Goal: Task Accomplishment & Management: Complete application form

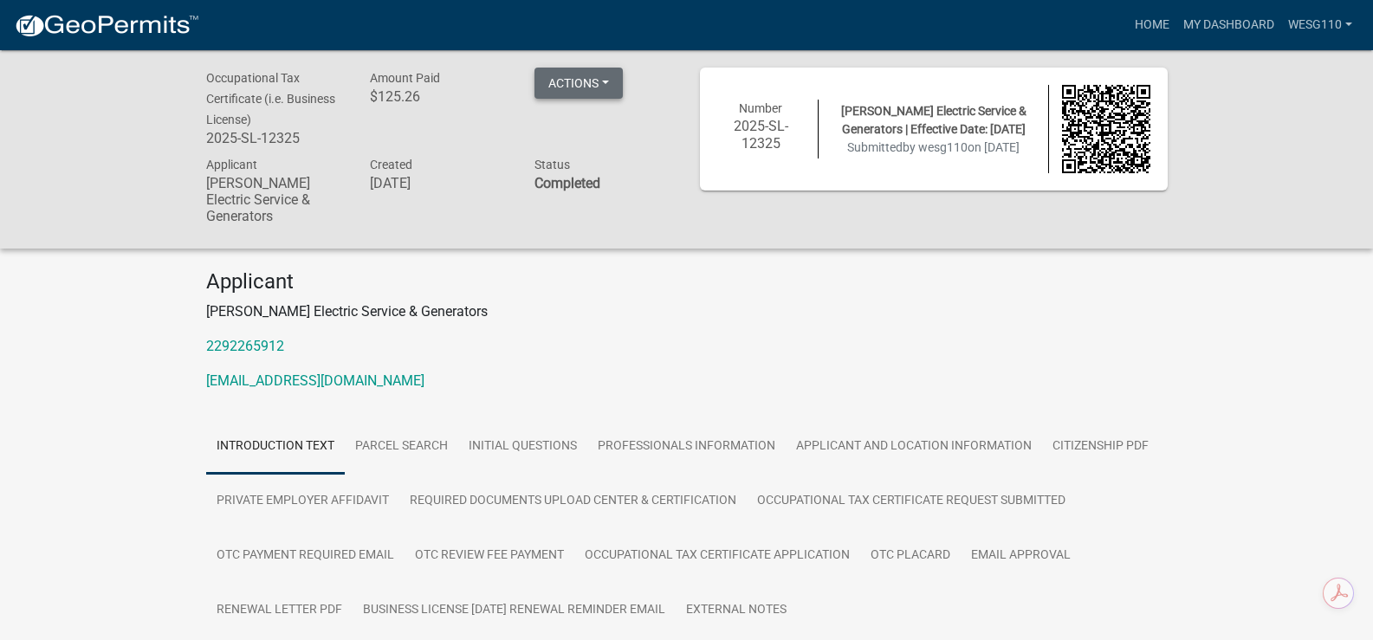
click at [574, 83] on button "Actions" at bounding box center [579, 83] width 88 height 31
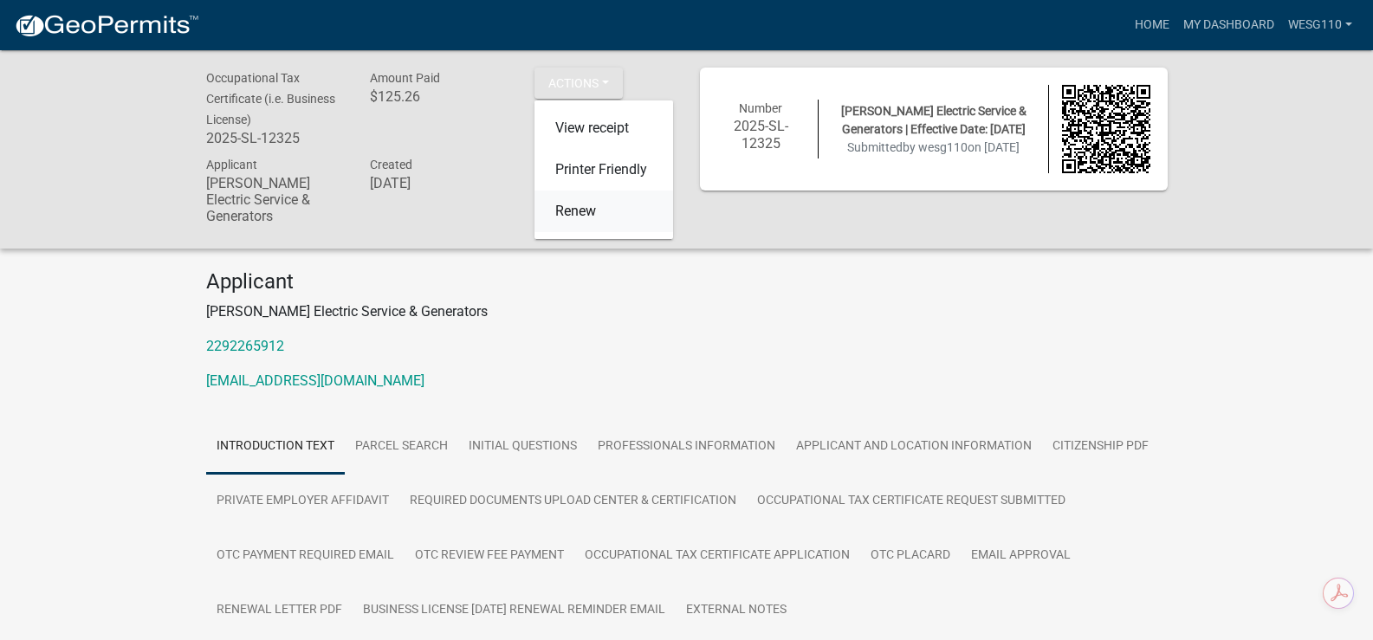
click at [561, 210] on link "Renew" at bounding box center [604, 212] width 139 height 42
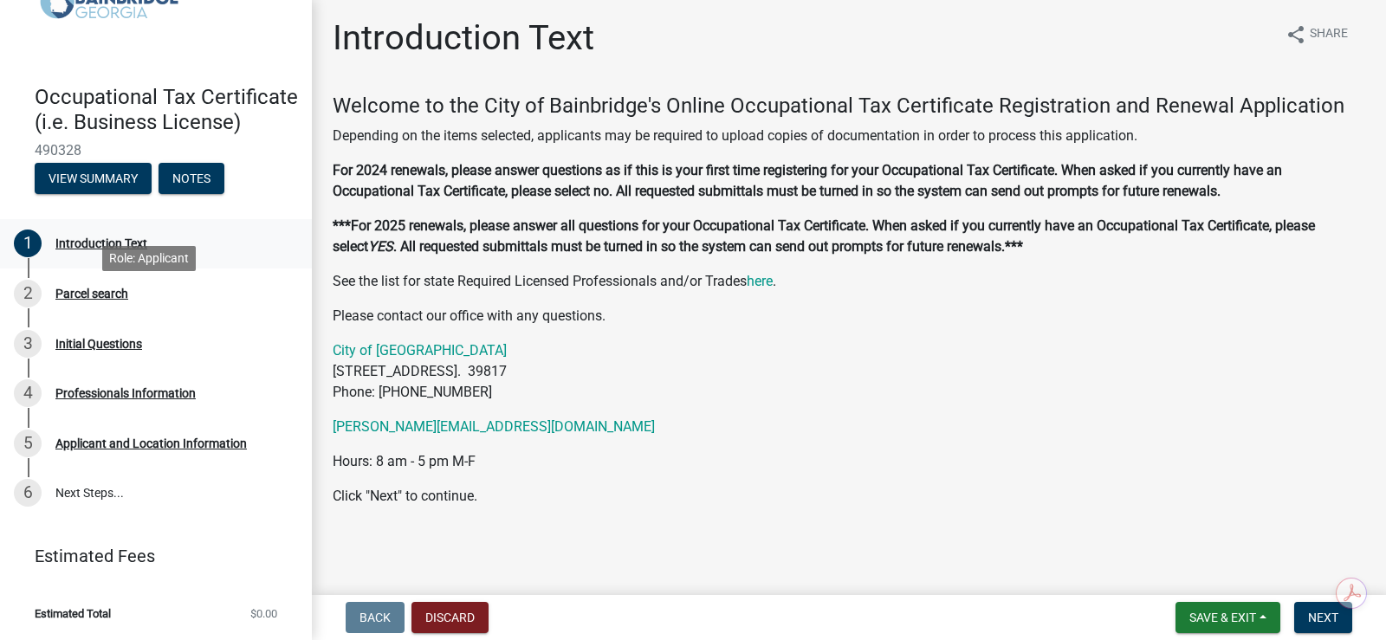
scroll to position [107, 0]
click at [1305, 609] on button "Next" at bounding box center [1323, 617] width 58 height 31
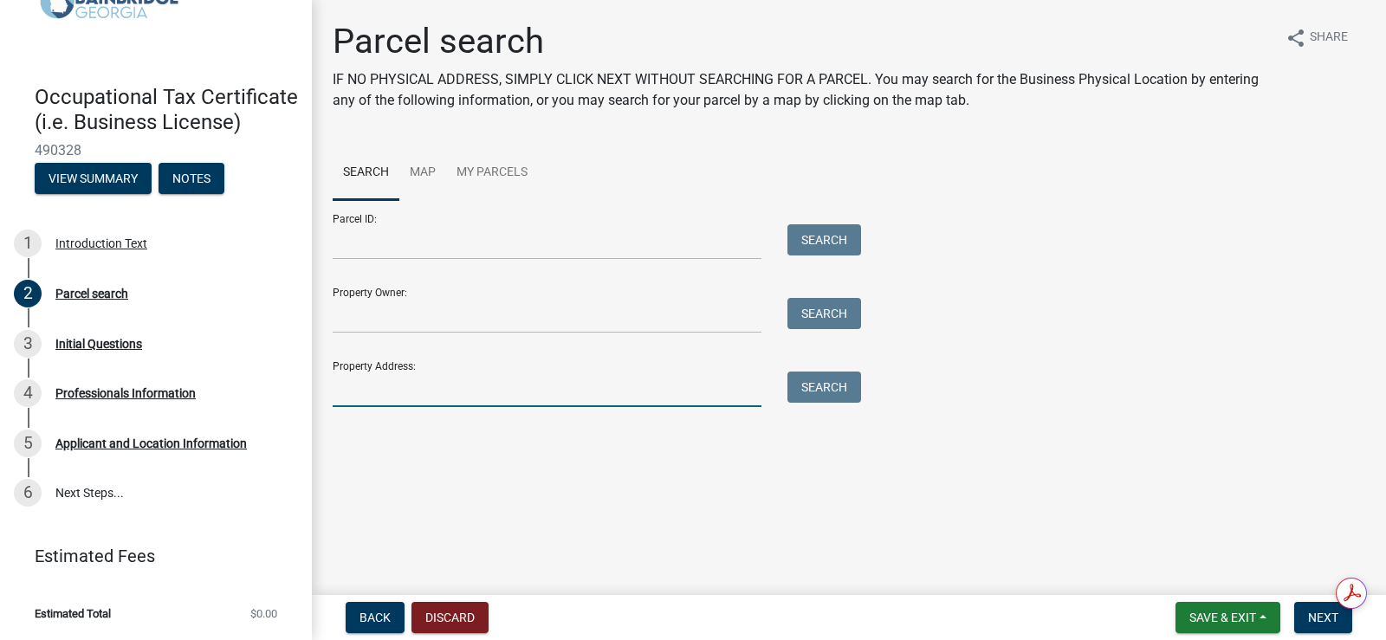
click at [394, 384] on input "Property Address:" at bounding box center [547, 390] width 429 height 36
type input "110 east ln"
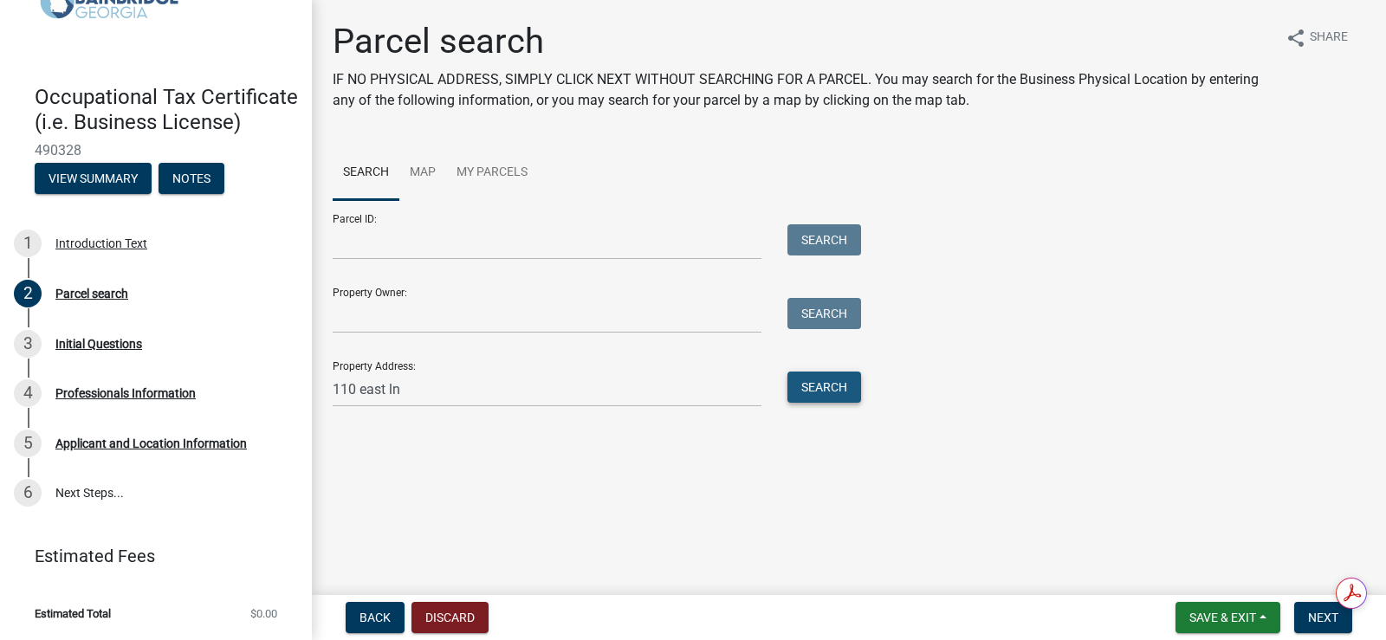
click at [805, 385] on button "Search" at bounding box center [825, 387] width 74 height 31
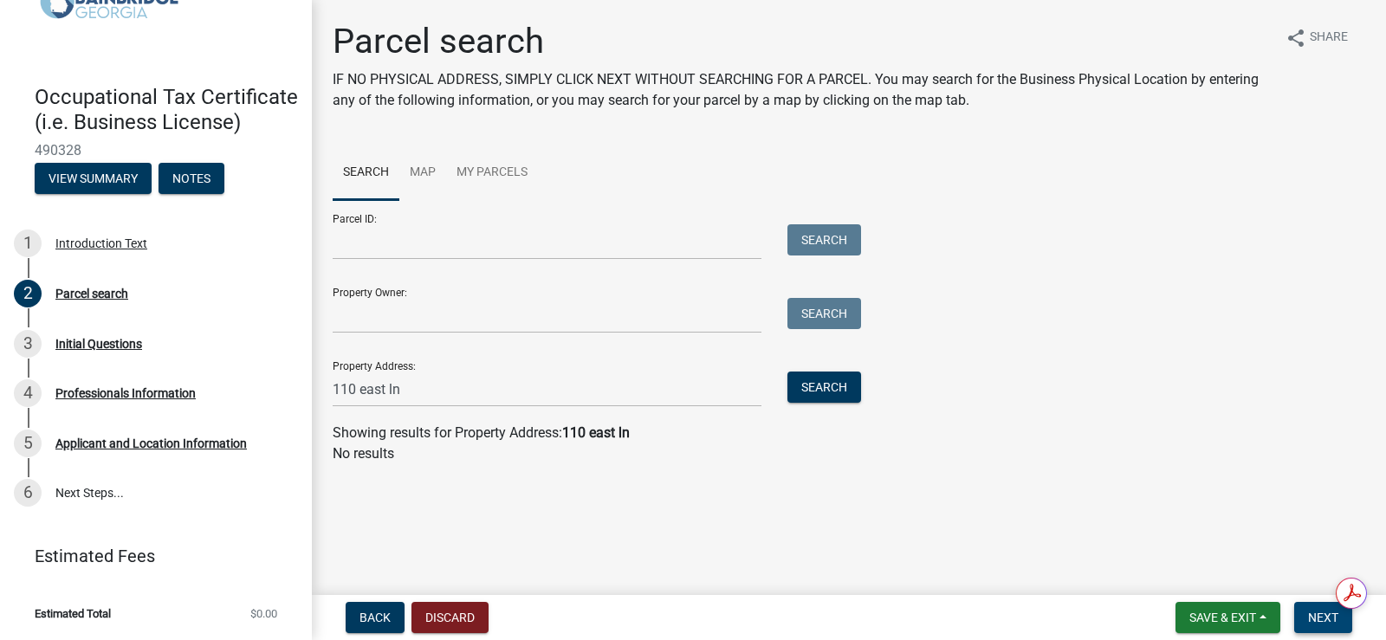
click at [1308, 612] on span "Next" at bounding box center [1323, 618] width 30 height 14
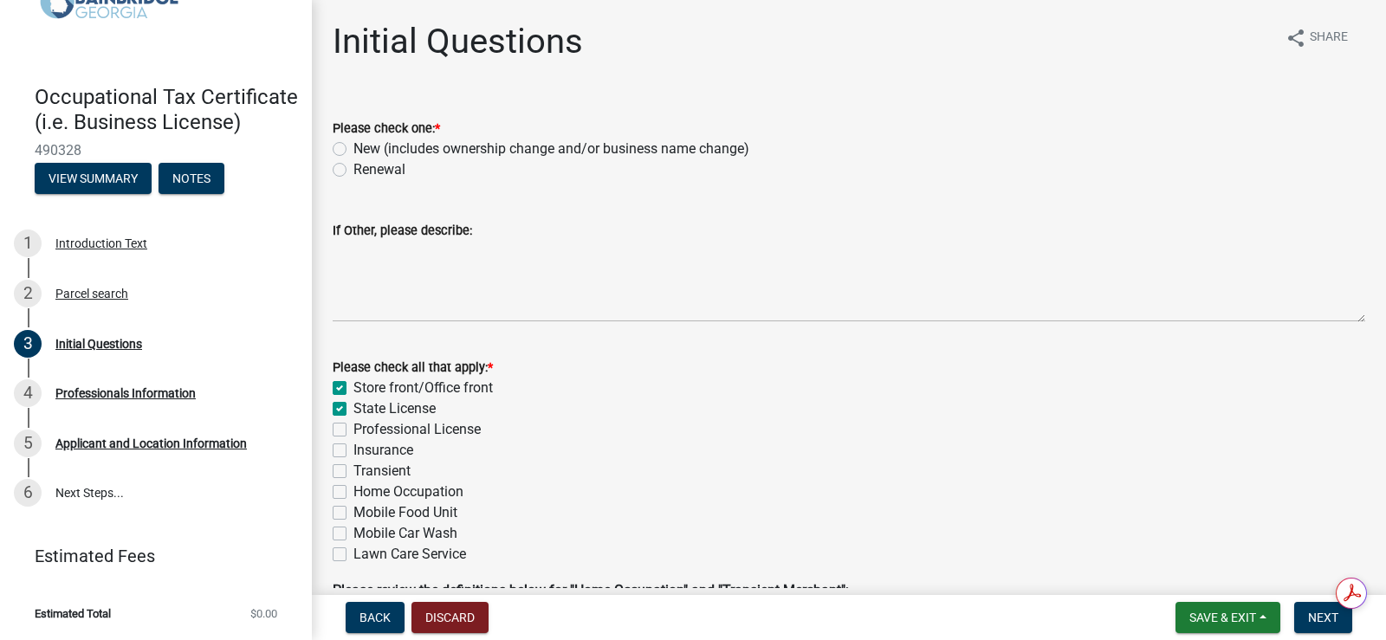
click at [354, 168] on label "Renewal" at bounding box center [380, 169] width 52 height 21
click at [354, 168] on input "Renewal" at bounding box center [359, 164] width 11 height 11
radio input "true"
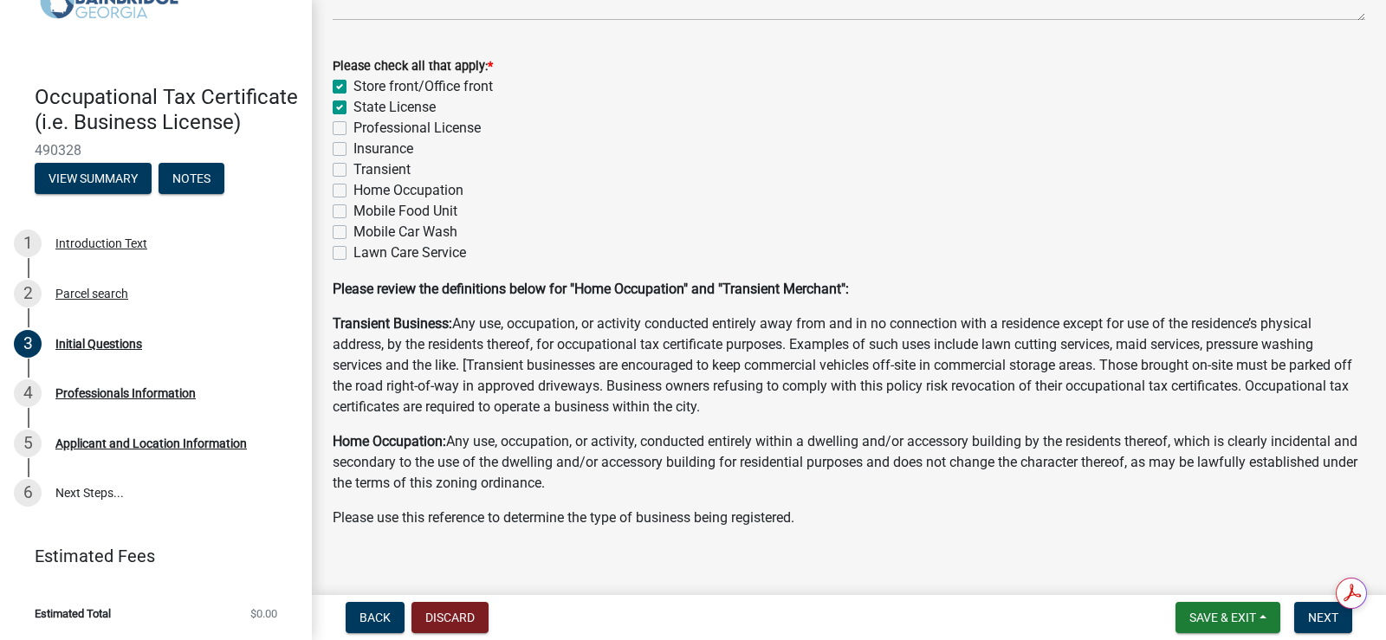
scroll to position [323, 0]
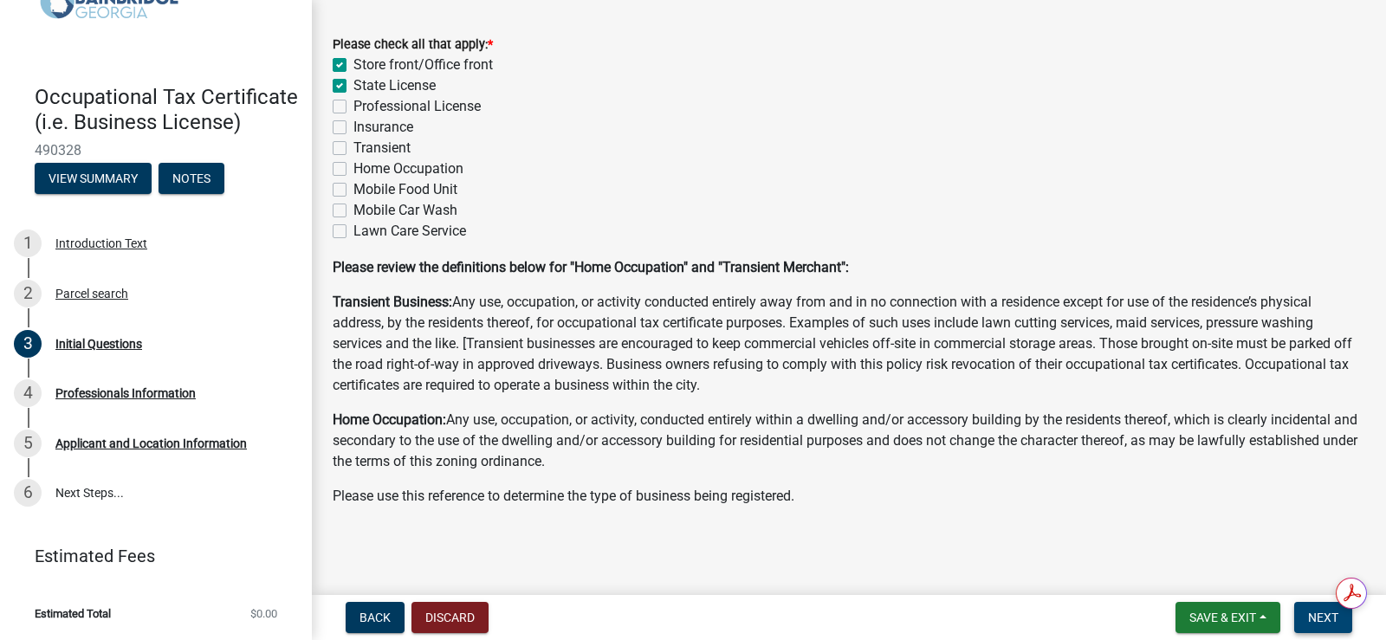
click at [1317, 619] on span "Next" at bounding box center [1323, 618] width 30 height 14
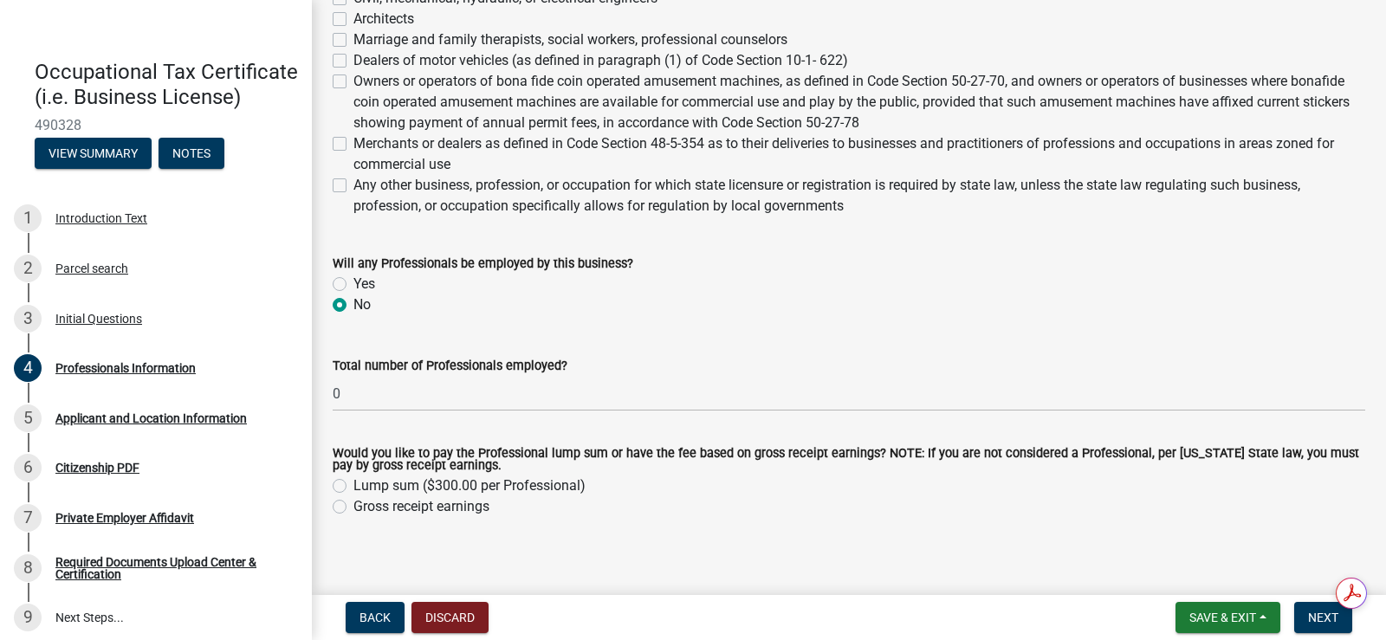
scroll to position [780, 0]
click at [1323, 611] on span "Next" at bounding box center [1323, 618] width 30 height 14
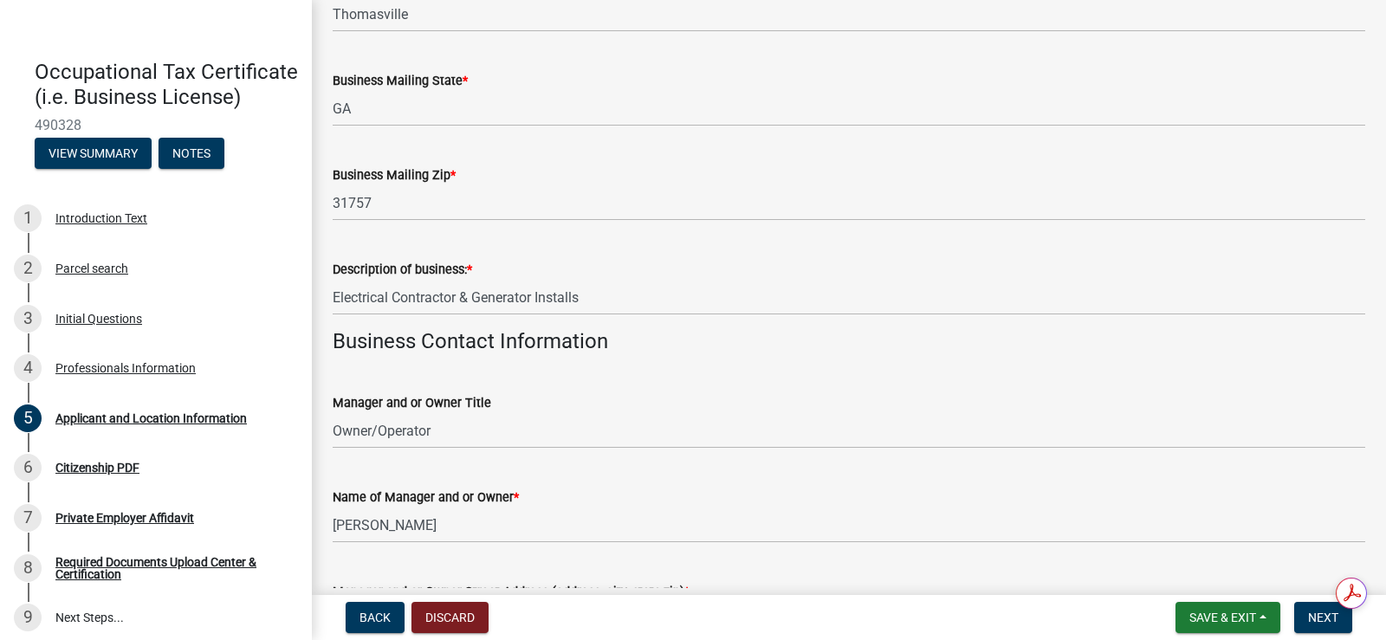
scroll to position [520, 0]
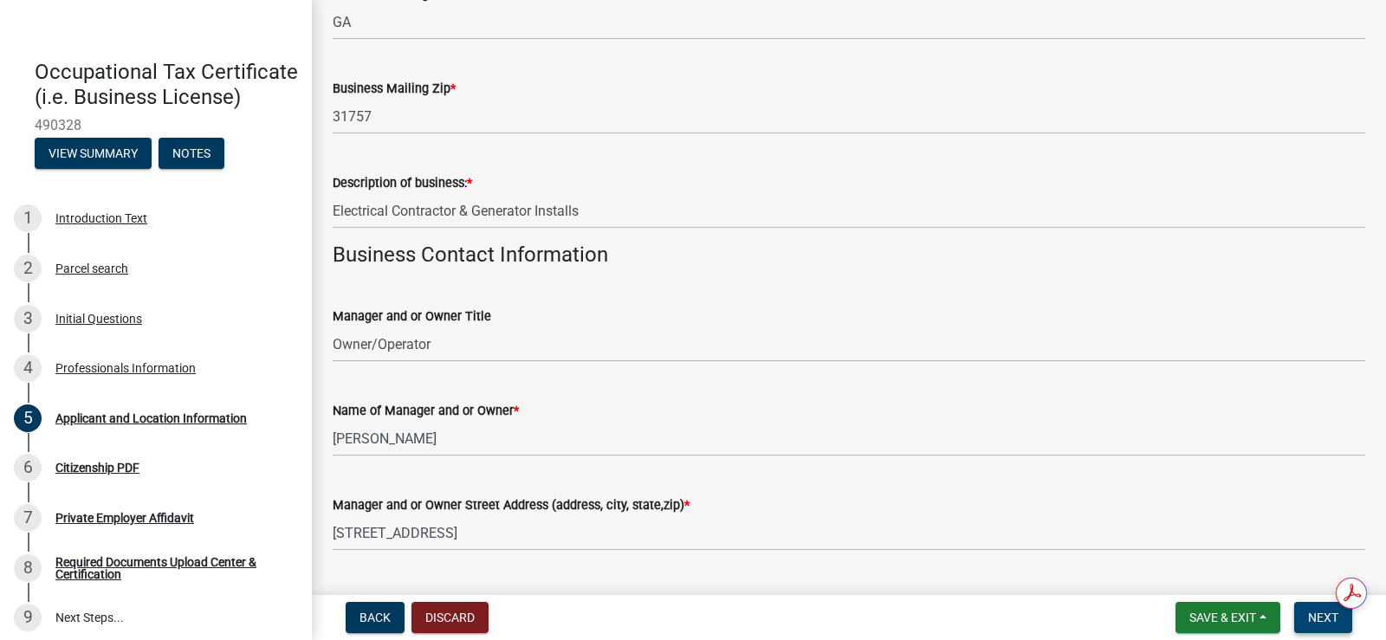
click at [1327, 620] on span "Next" at bounding box center [1323, 618] width 30 height 14
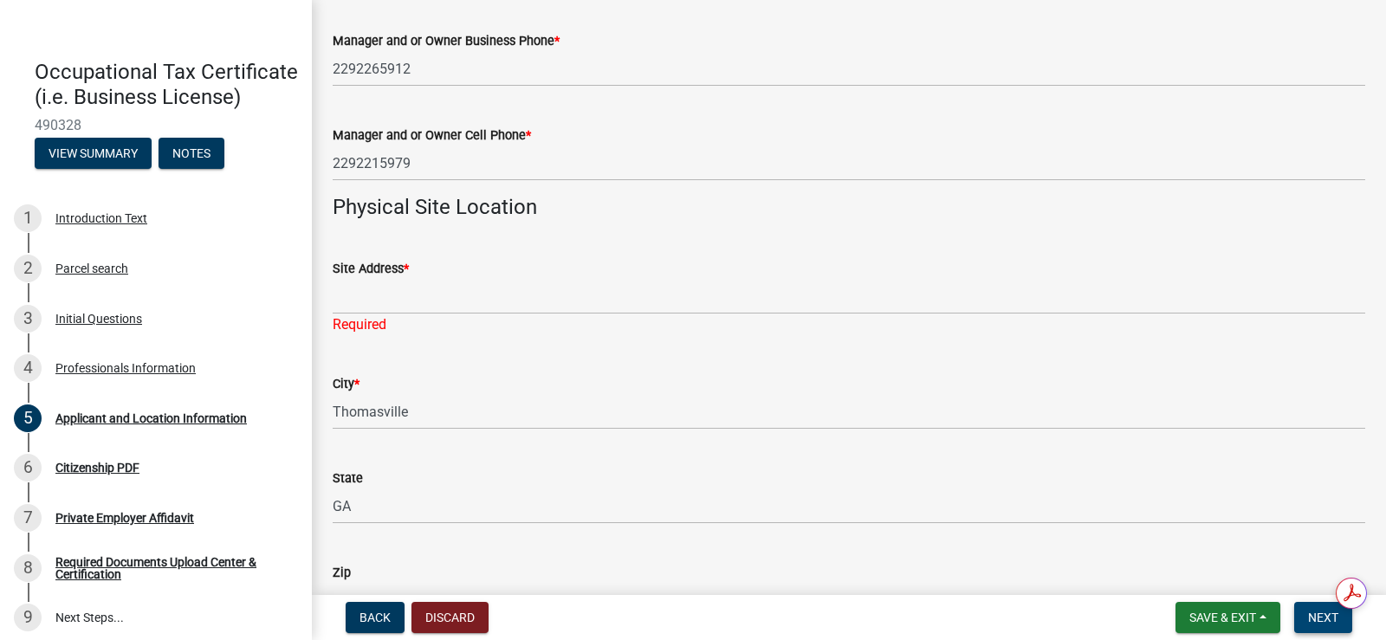
scroll to position [1213, 0]
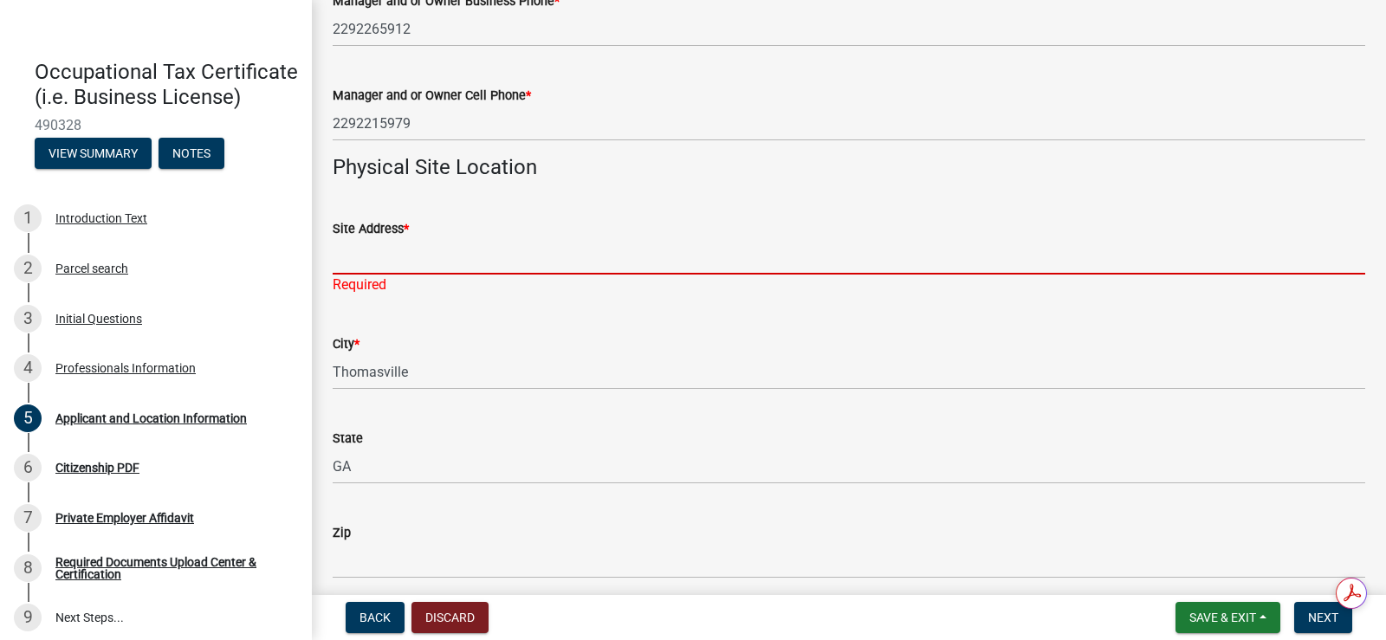
click at [373, 265] on input "Site Address *" at bounding box center [849, 257] width 1033 height 36
type input "[STREET_ADDRESS]"
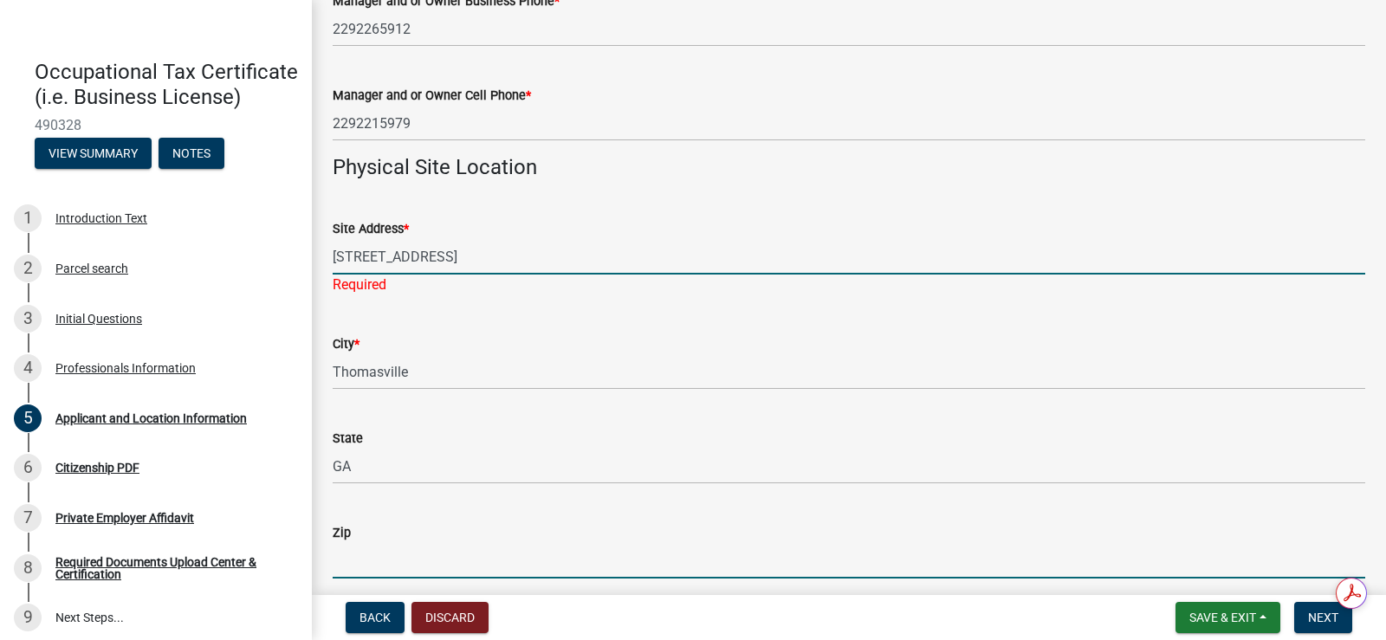
type input "31757"
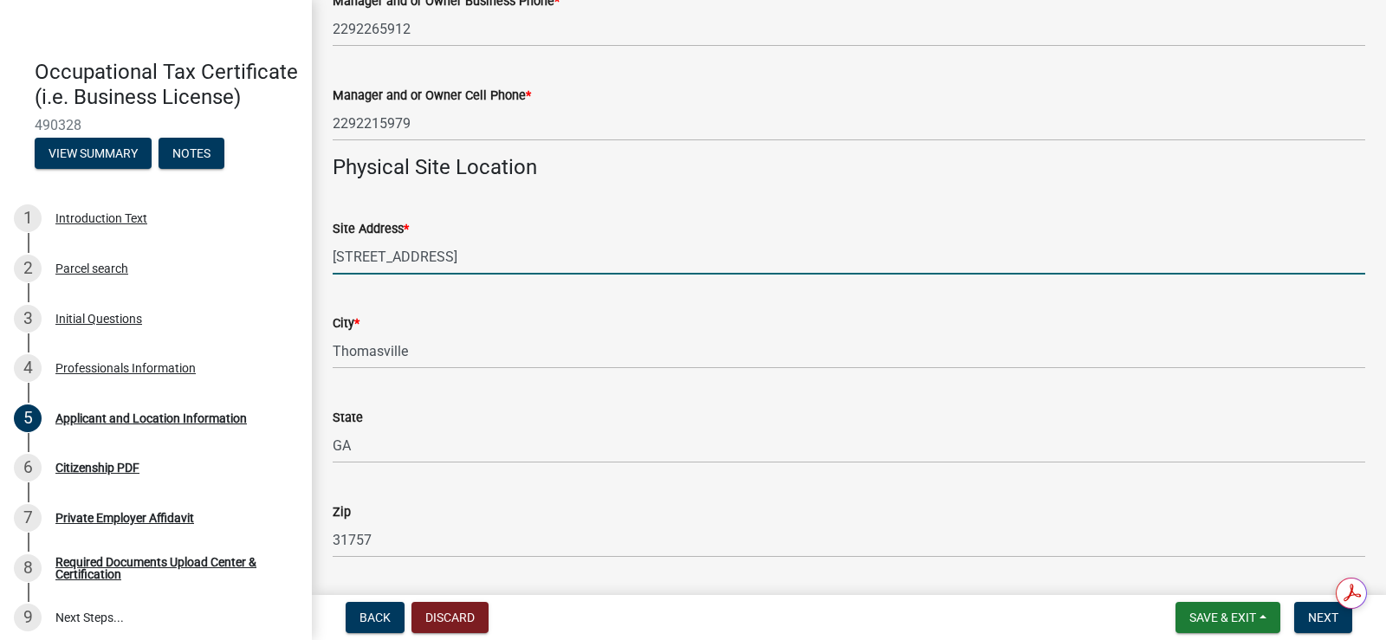
click at [457, 318] on div "City *" at bounding box center [849, 323] width 1033 height 21
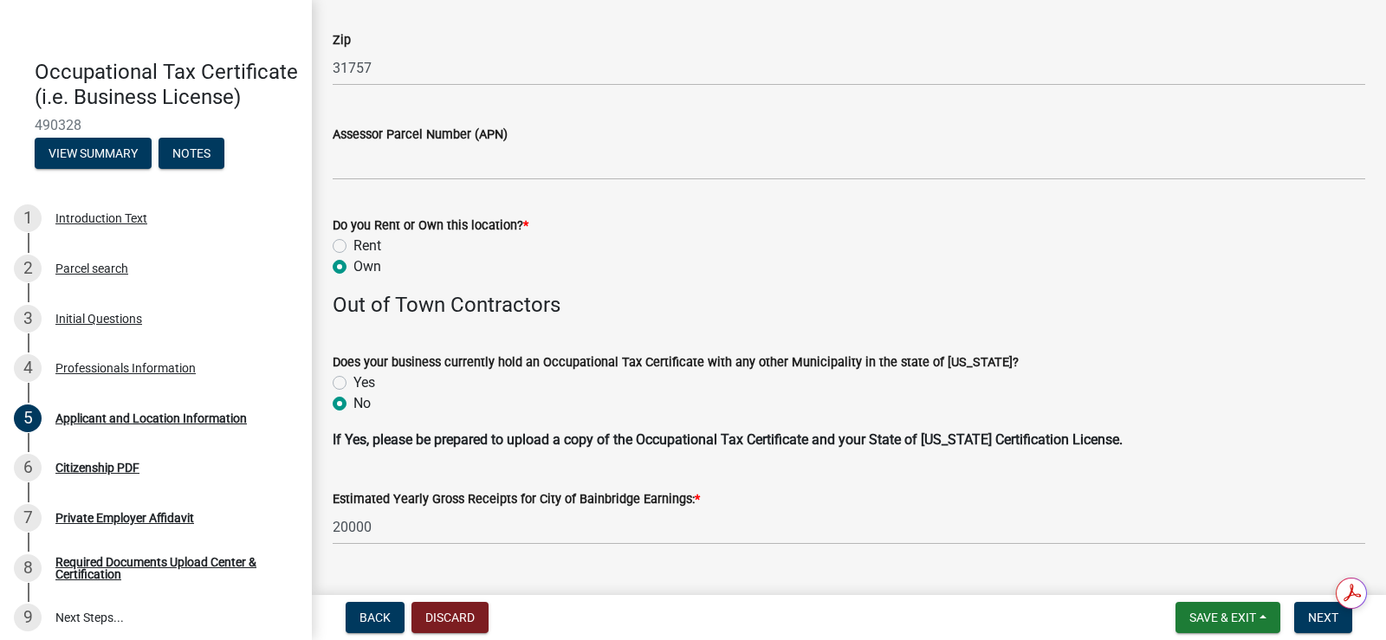
scroll to position [1820, 0]
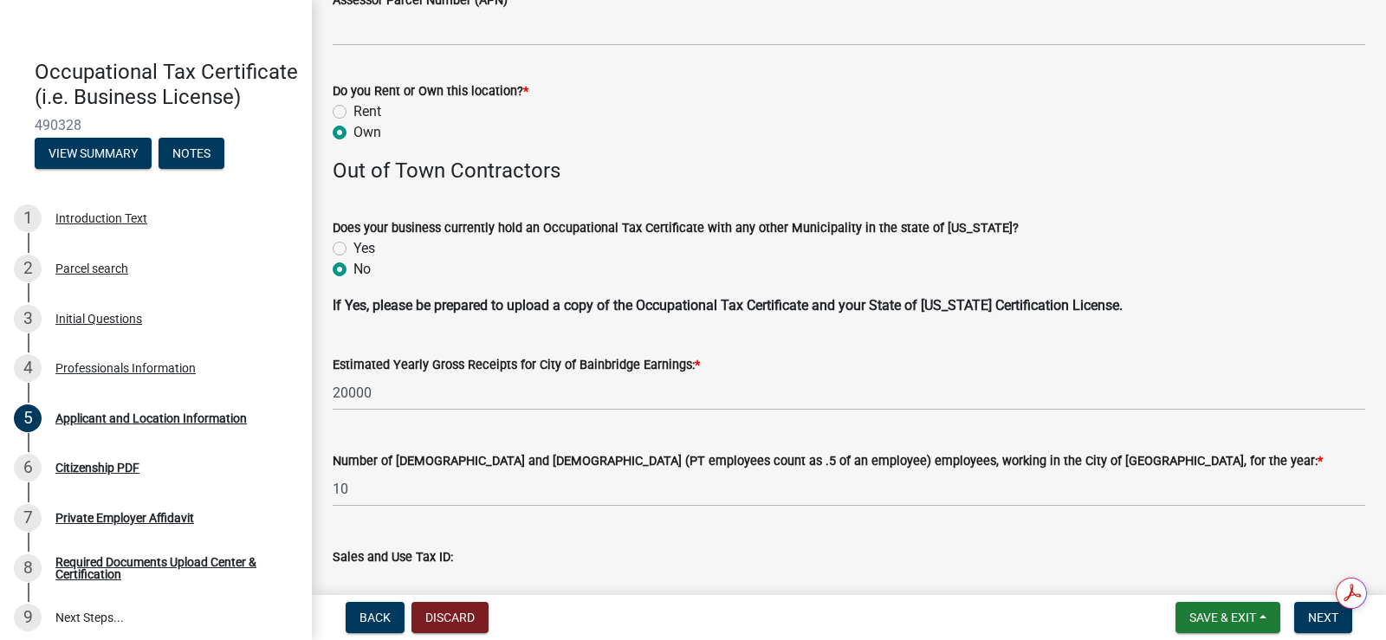
click at [354, 250] on label "Yes" at bounding box center [365, 248] width 22 height 21
click at [354, 250] on input "Yes" at bounding box center [359, 243] width 11 height 11
radio input "true"
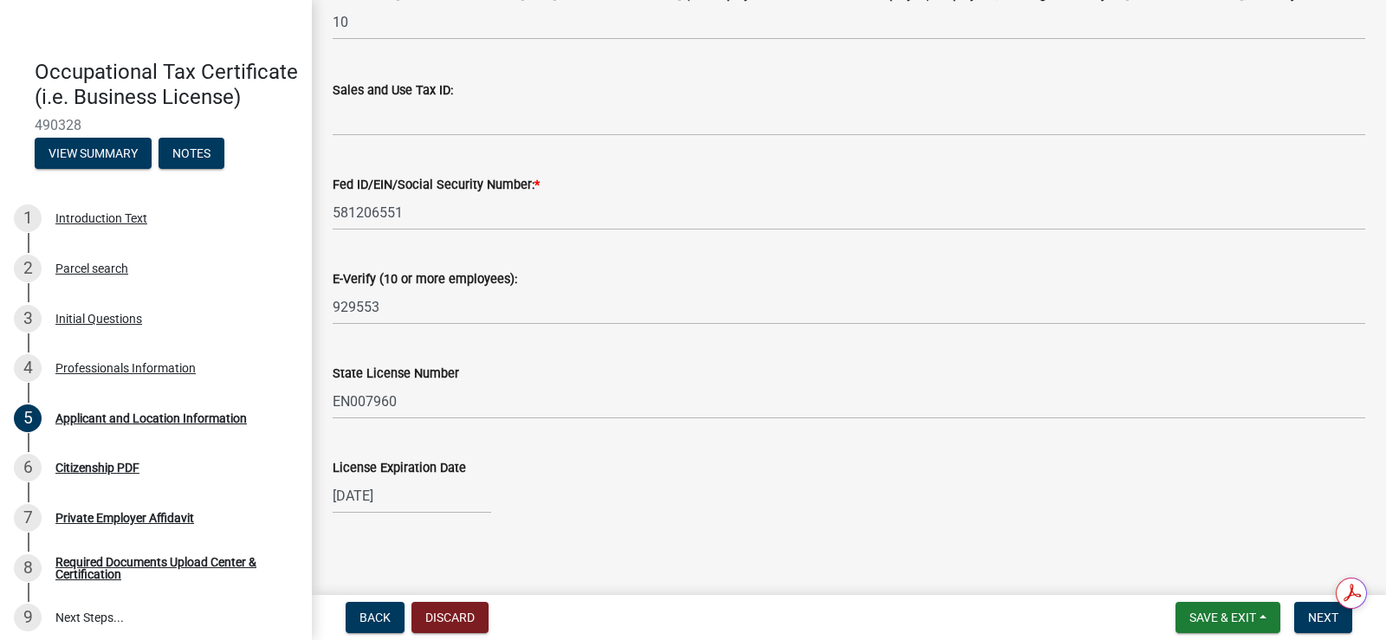
scroll to position [2295, 0]
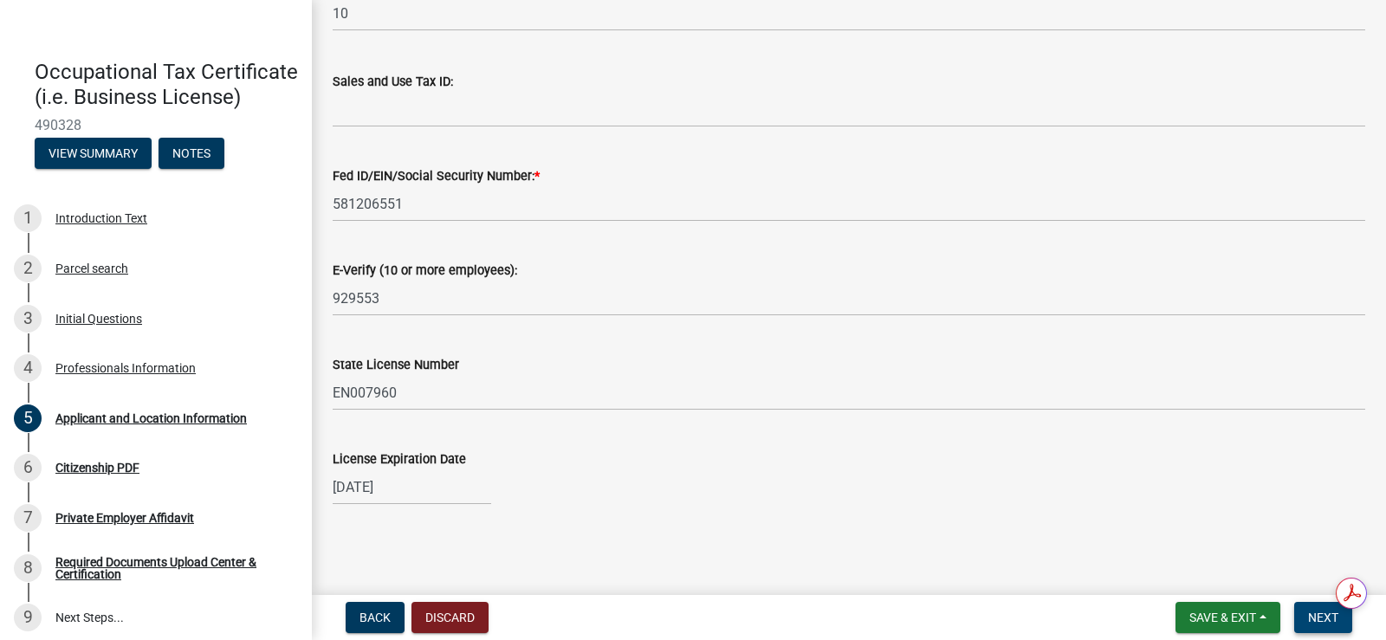
click at [1326, 615] on span "Next" at bounding box center [1323, 618] width 30 height 14
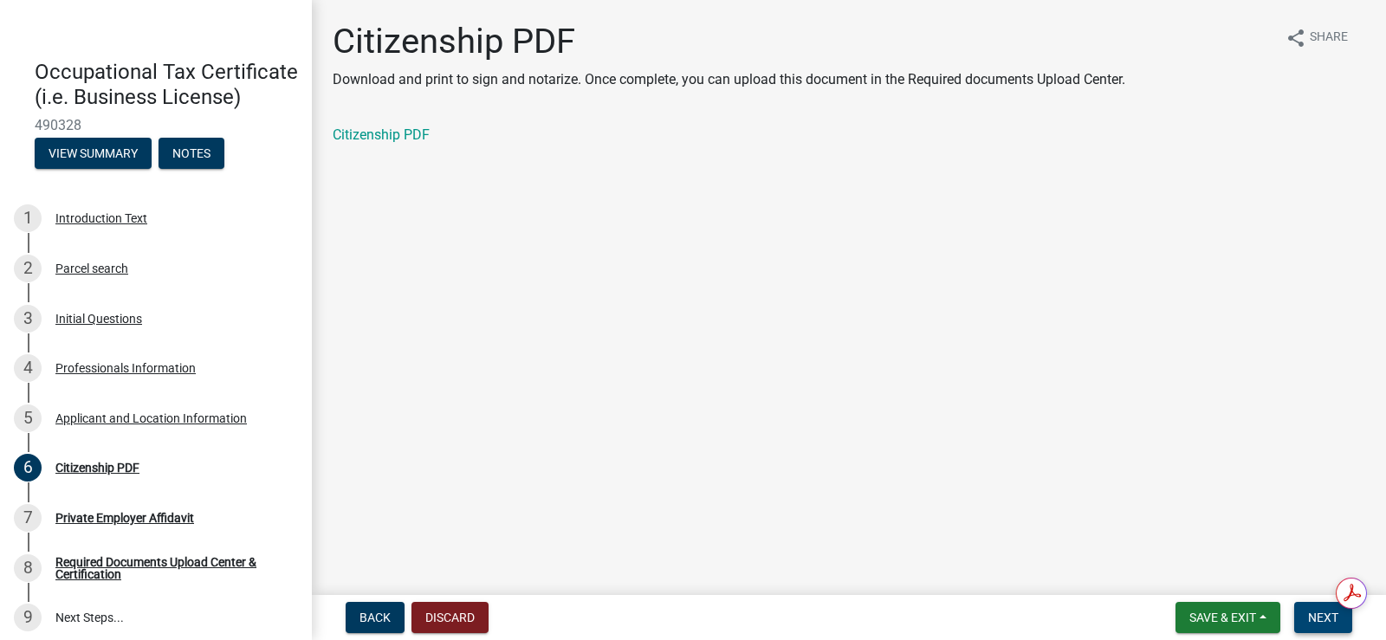
click at [1326, 615] on span "Next" at bounding box center [1323, 618] width 30 height 14
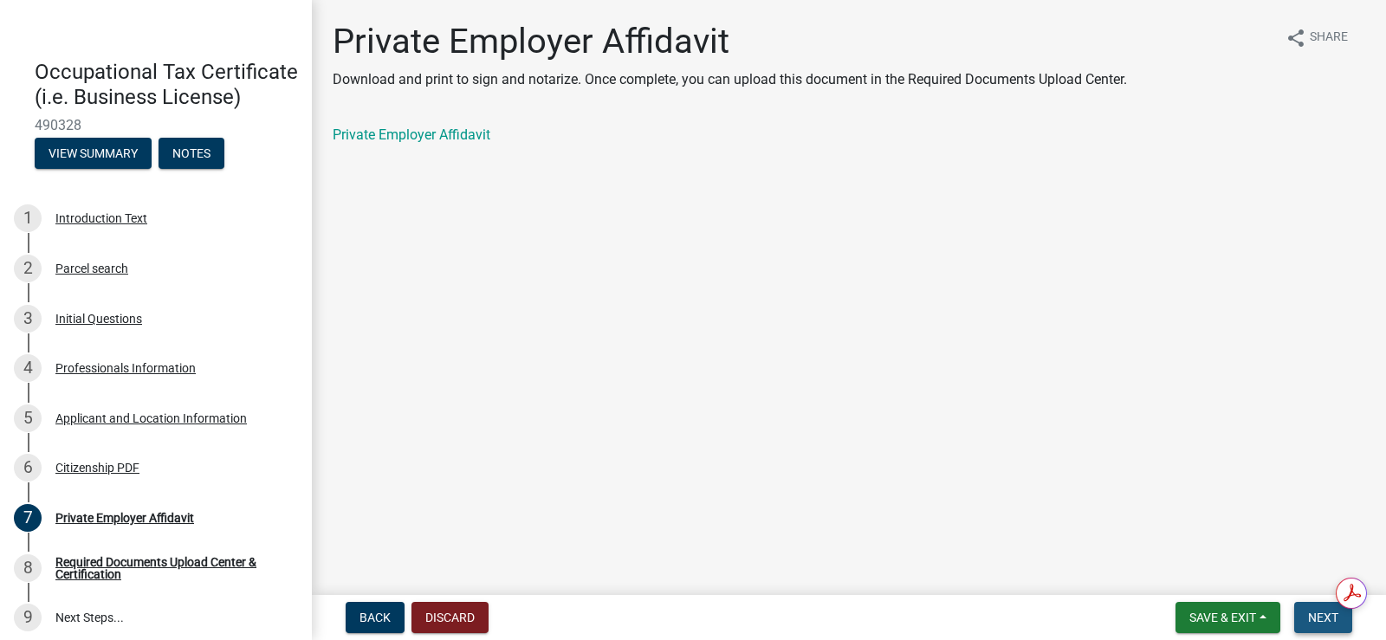
click at [1326, 615] on span "Next" at bounding box center [1323, 618] width 30 height 14
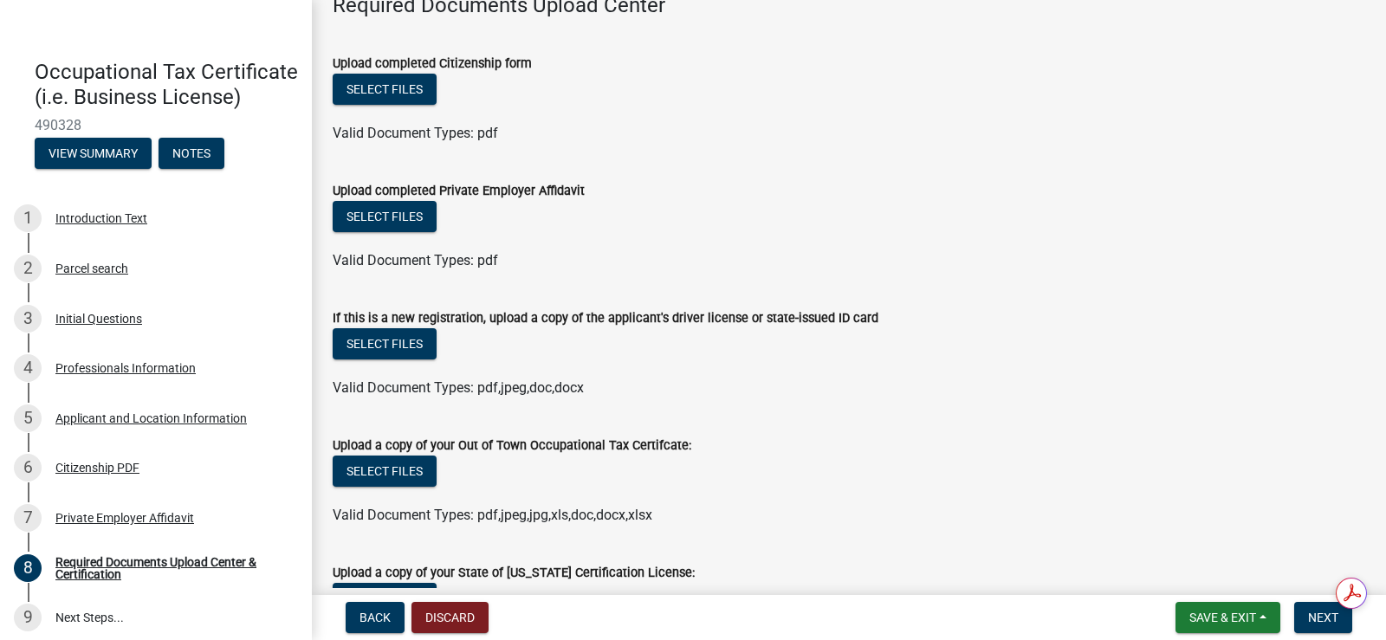
scroll to position [173, 0]
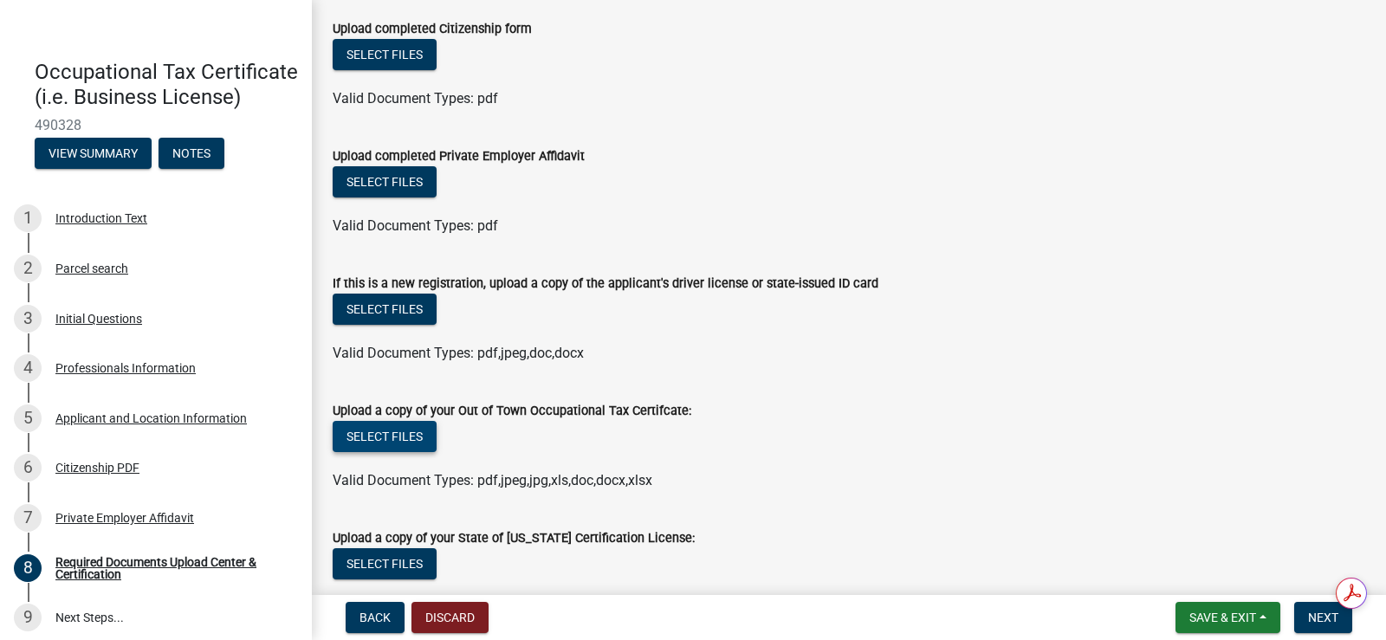
click at [382, 437] on button "Select files" at bounding box center [385, 436] width 104 height 31
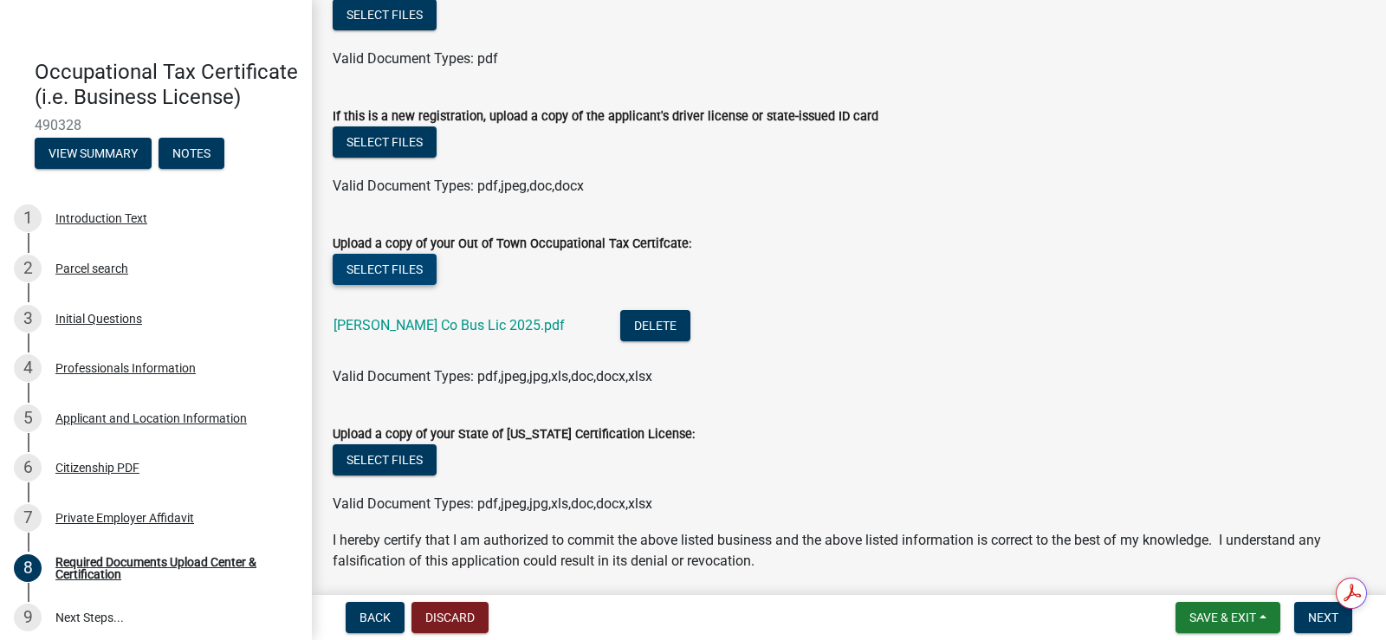
scroll to position [347, 0]
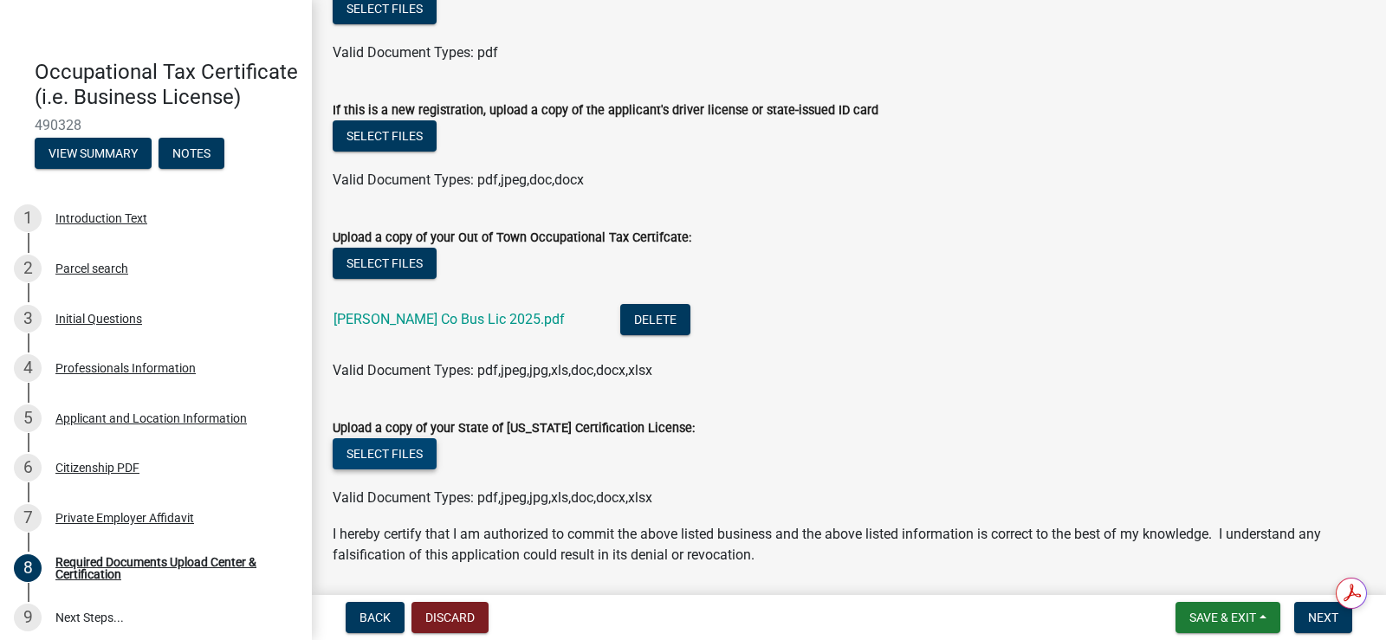
click at [401, 449] on button "Select files" at bounding box center [385, 453] width 104 height 31
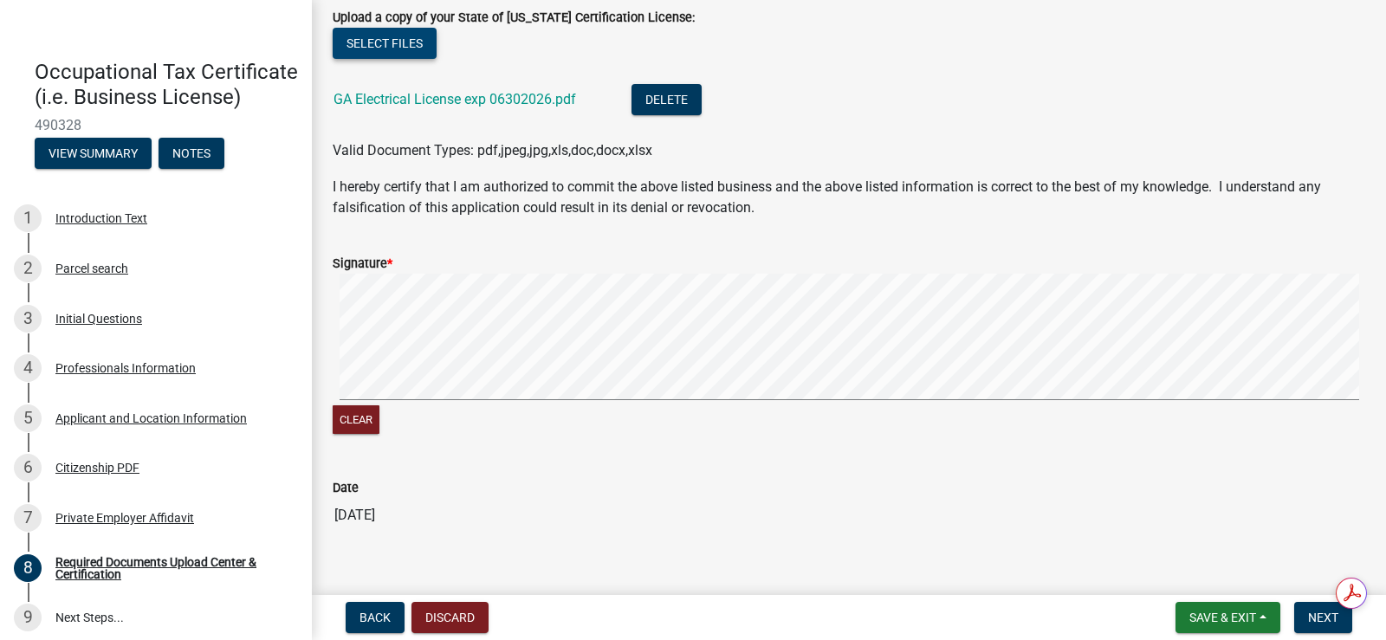
scroll to position [780, 0]
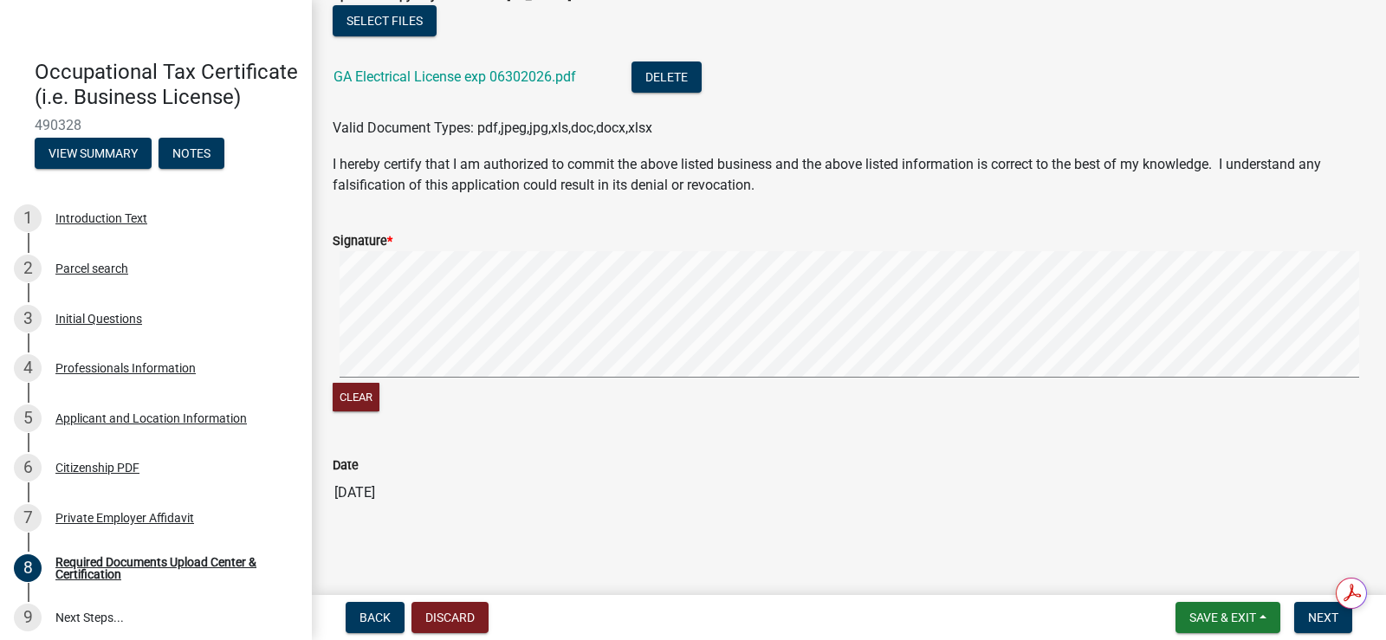
click at [868, 245] on div "Signature *" at bounding box center [849, 240] width 1033 height 21
click at [1316, 612] on span "Next" at bounding box center [1323, 618] width 30 height 14
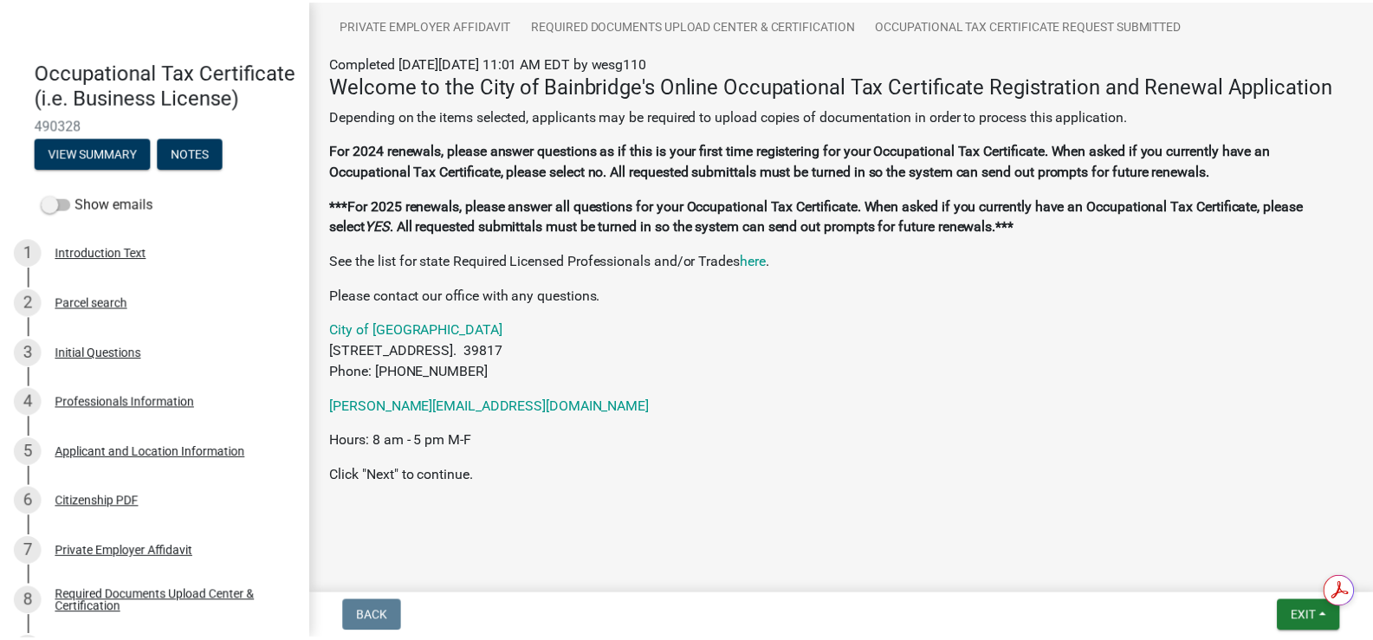
scroll to position [189, 0]
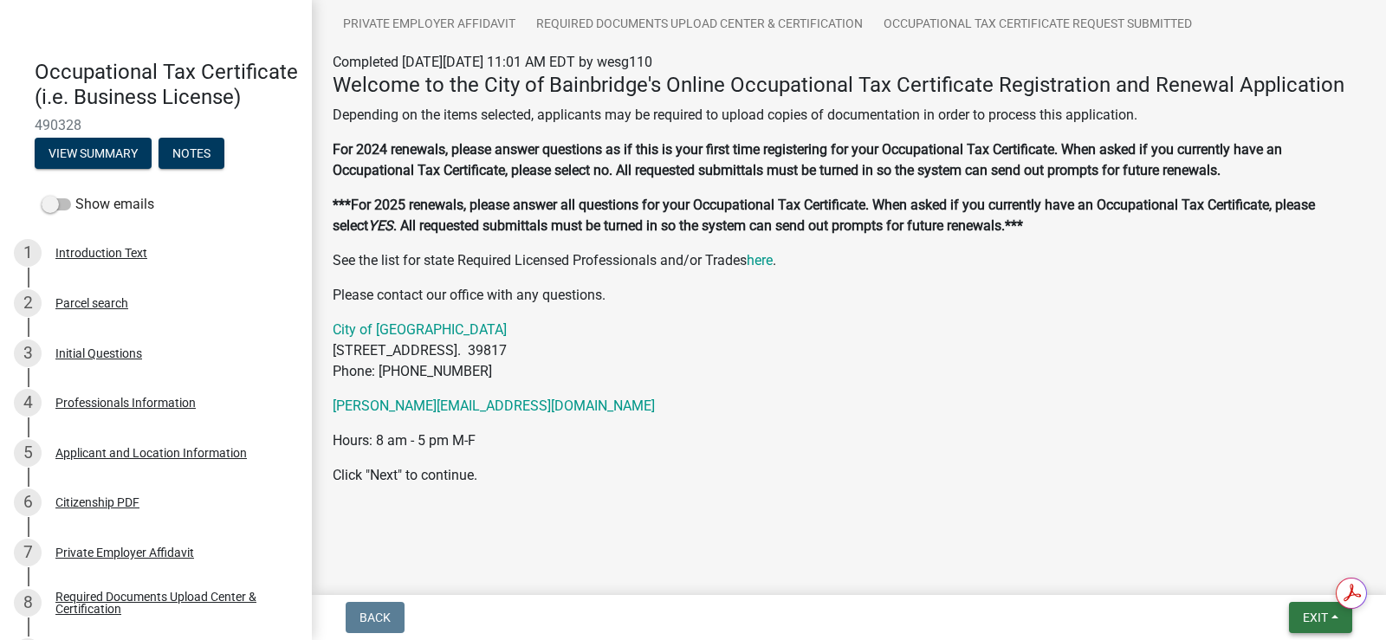
click at [1309, 615] on span "Exit" at bounding box center [1315, 618] width 25 height 14
click at [1246, 567] on button "Save & Exit" at bounding box center [1283, 573] width 139 height 42
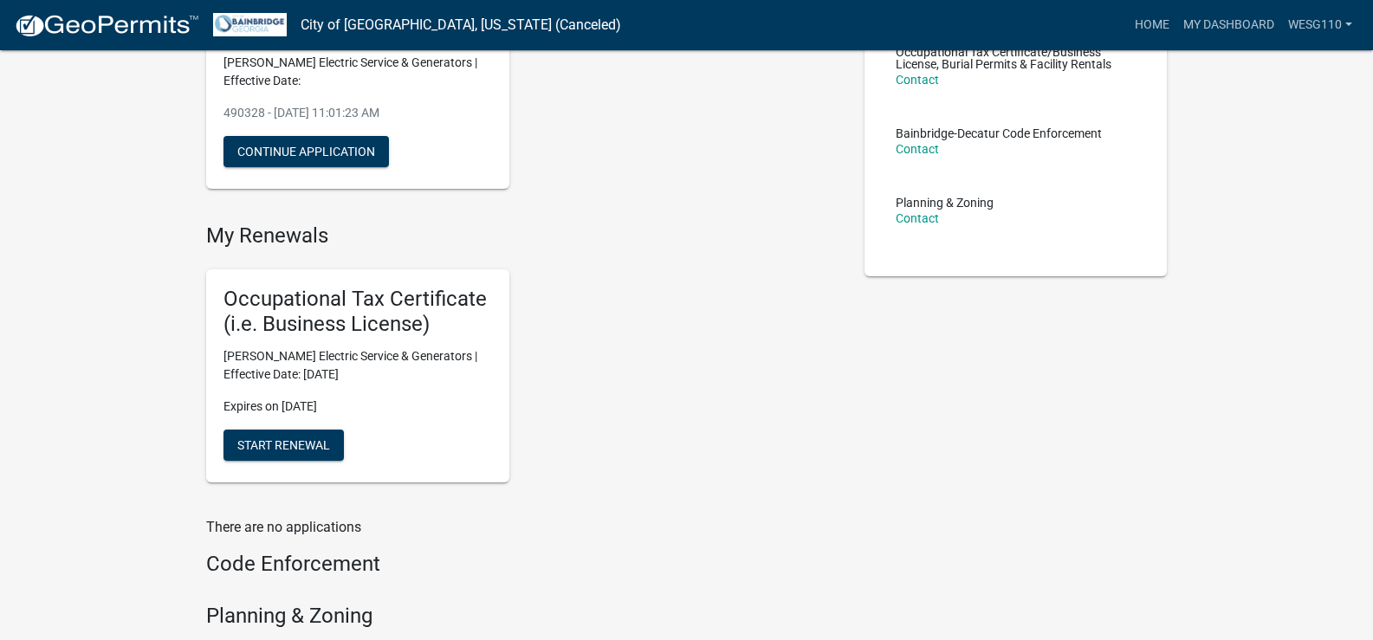
scroll to position [347, 0]
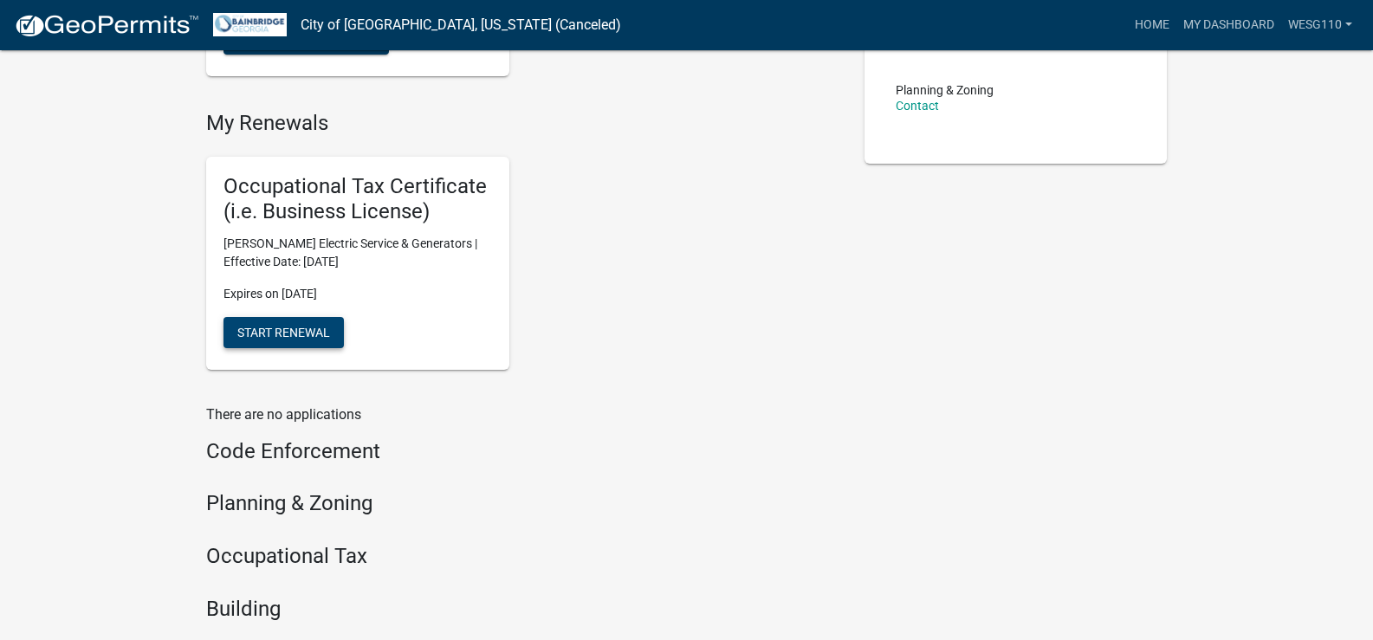
click at [274, 343] on button "Start Renewal" at bounding box center [284, 332] width 120 height 31
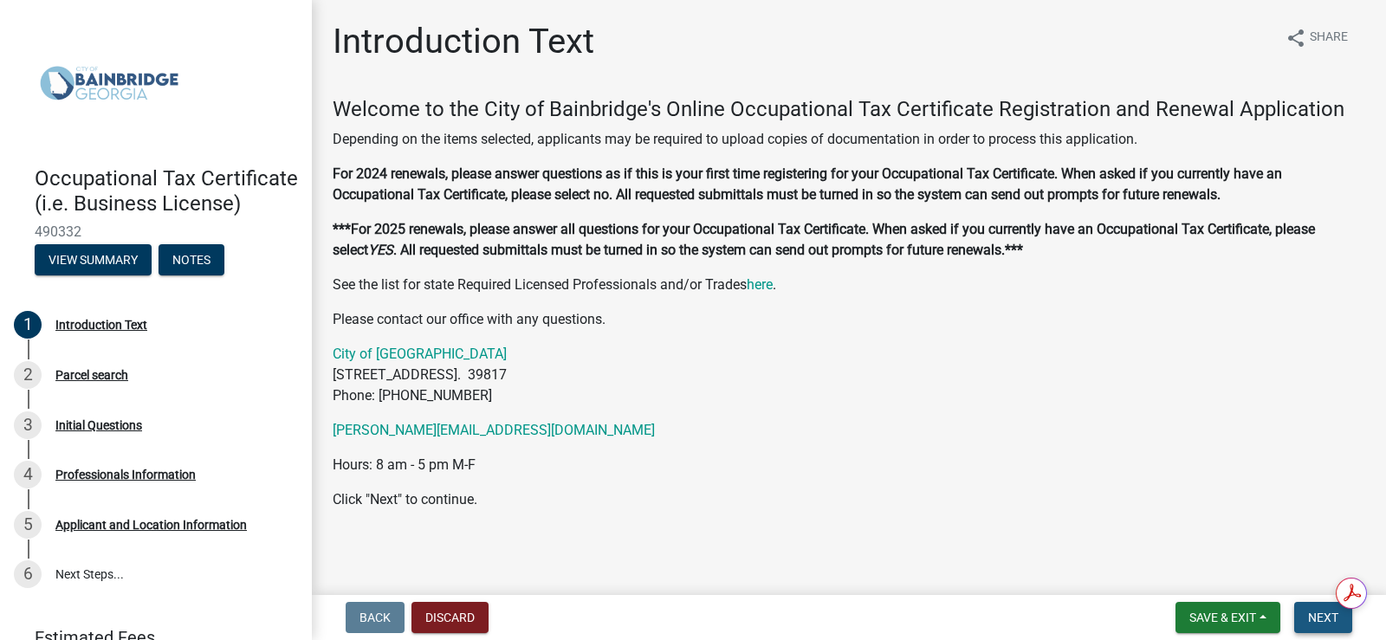
click at [1310, 613] on span "Next" at bounding box center [1323, 618] width 30 height 14
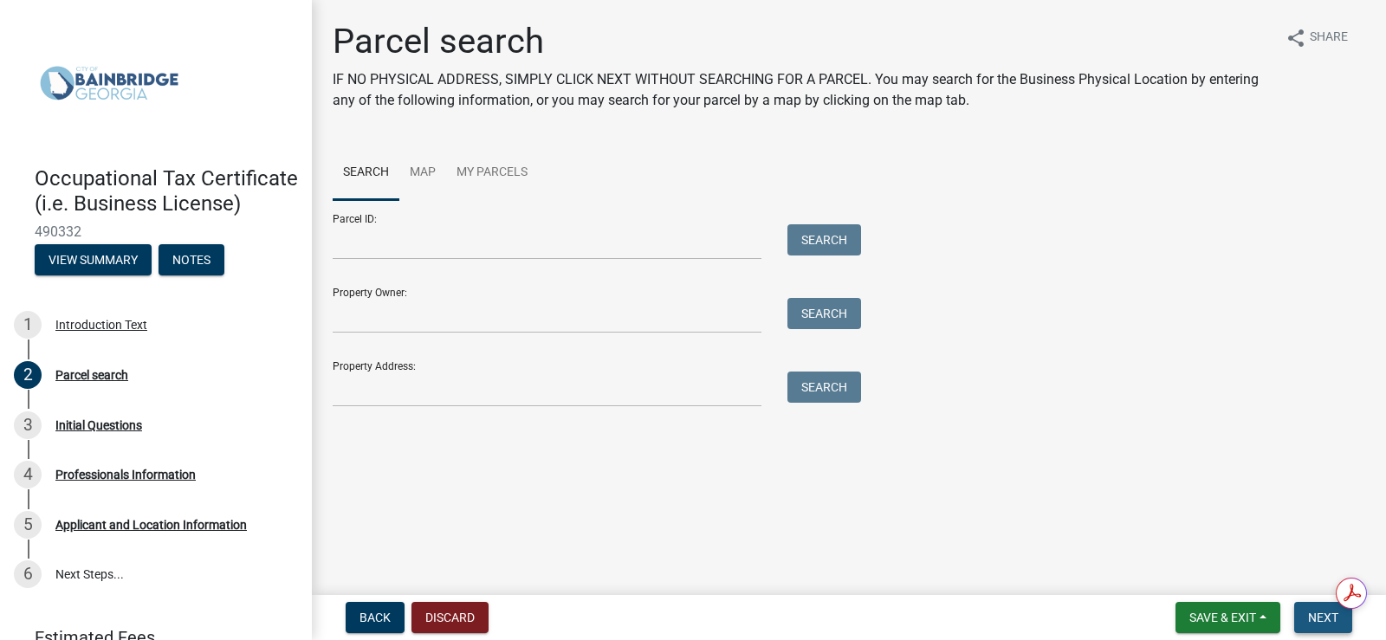
click at [1310, 613] on span "Next" at bounding box center [1323, 618] width 30 height 14
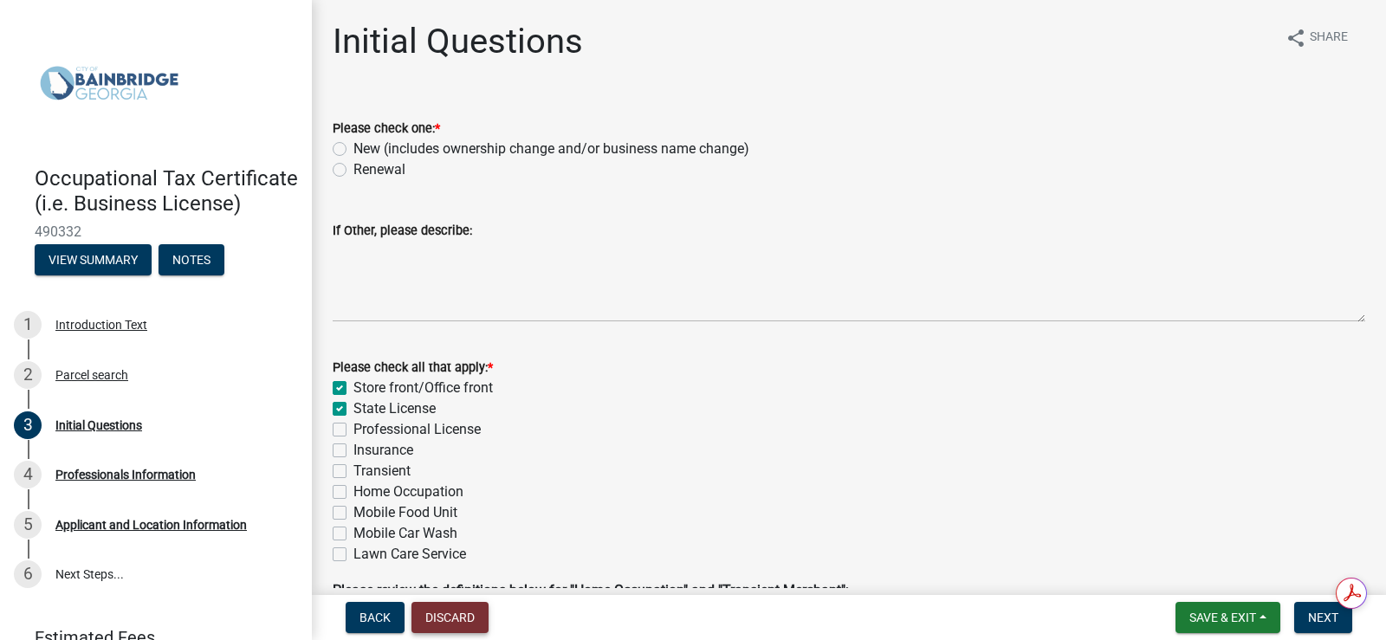
click at [427, 616] on button "Discard" at bounding box center [450, 617] width 77 height 31
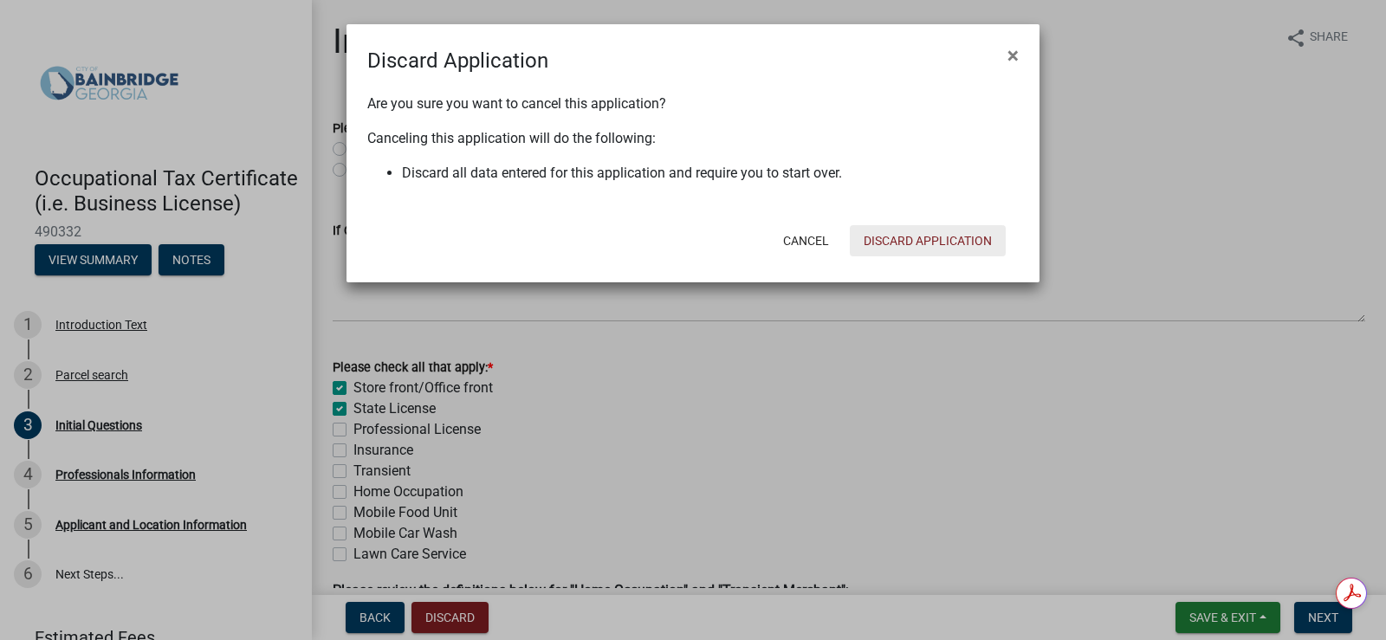
click at [893, 246] on button "Discard Application" at bounding box center [928, 240] width 156 height 31
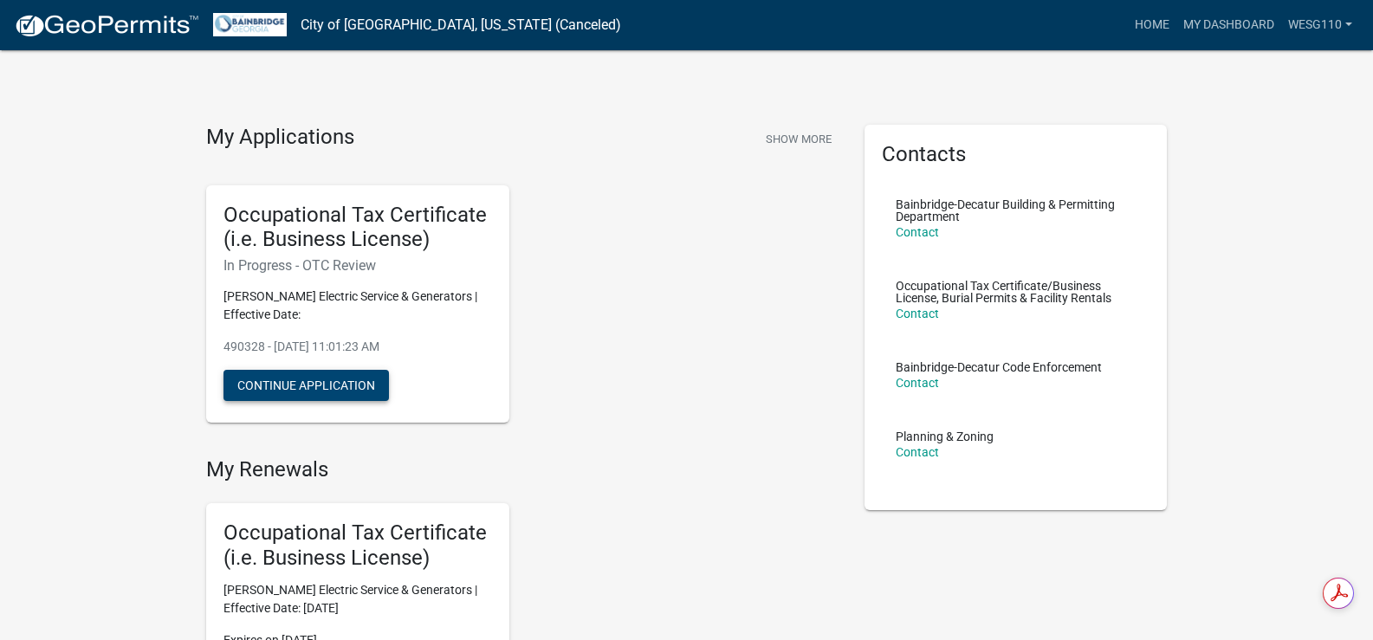
click at [336, 382] on button "Continue Application" at bounding box center [306, 385] width 165 height 31
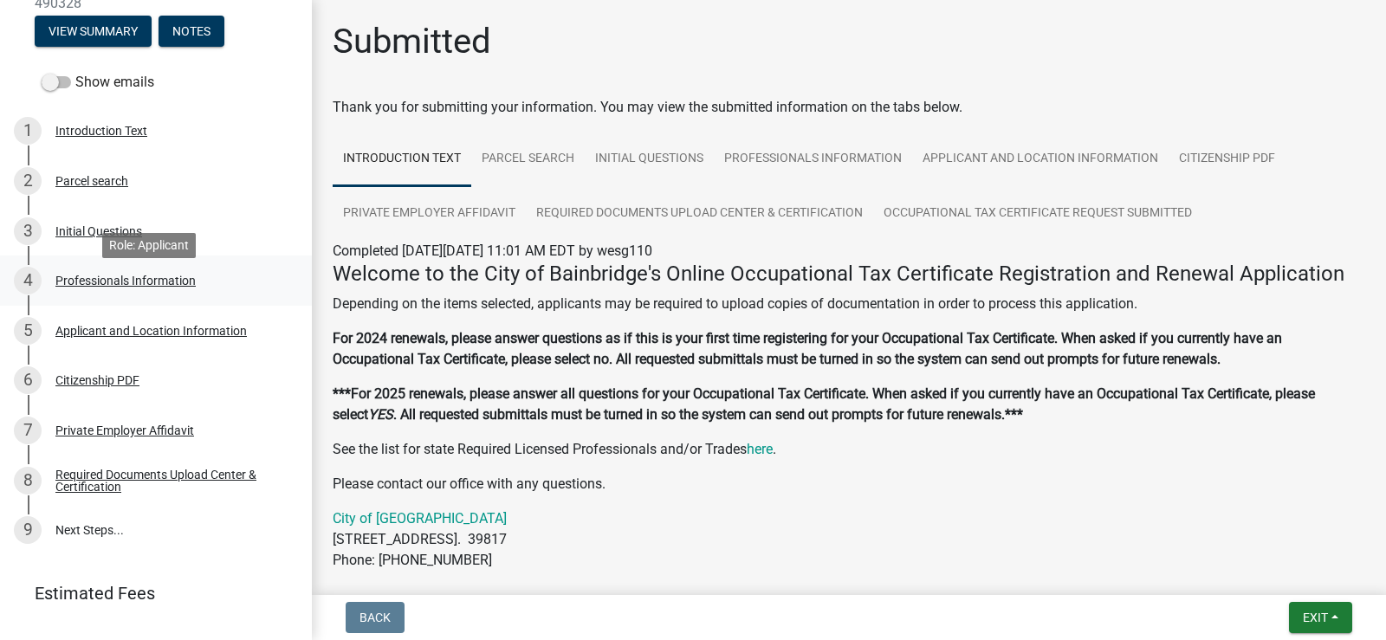
scroll to position [291, 0]
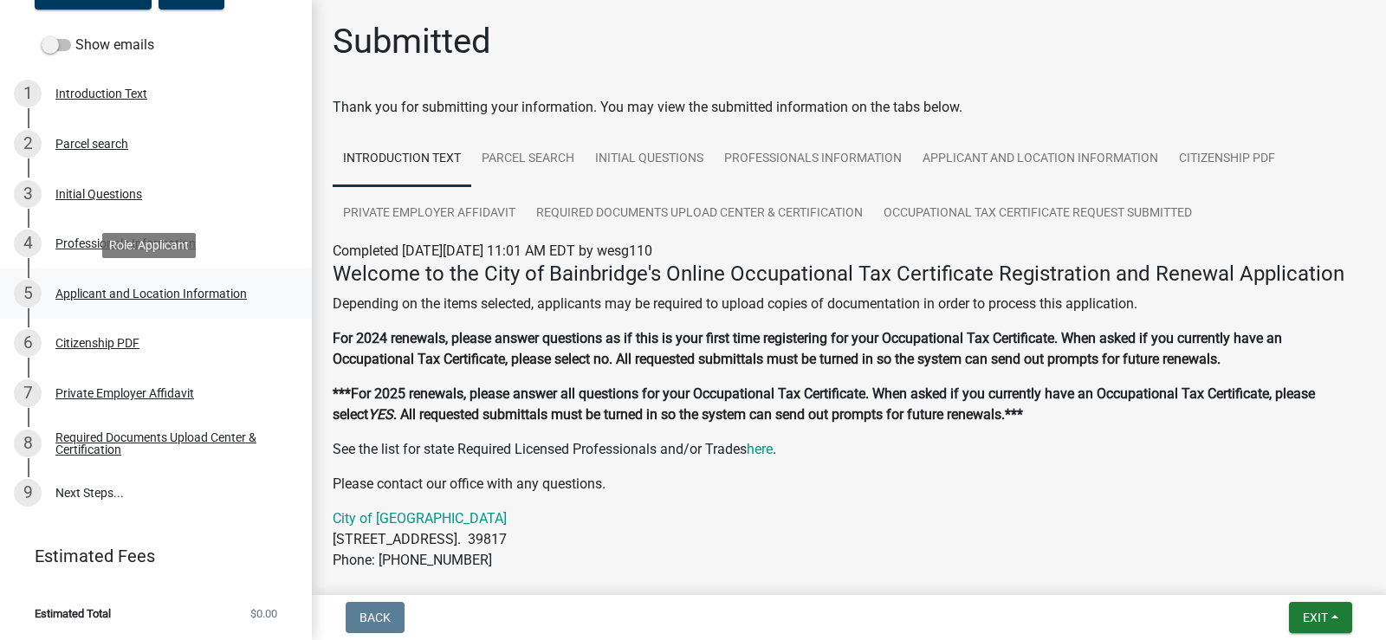
click at [103, 300] on div "Applicant and Location Information" at bounding box center [150, 294] width 191 height 12
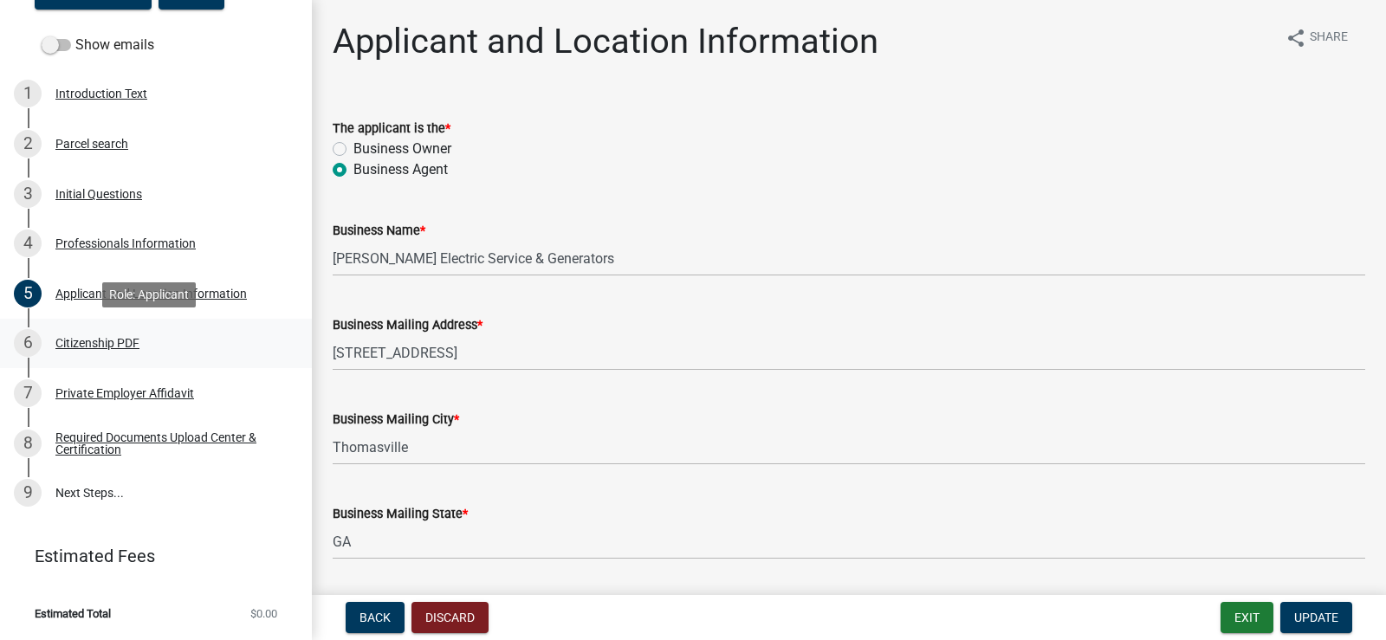
click at [100, 344] on div "Citizenship PDF" at bounding box center [97, 343] width 84 height 12
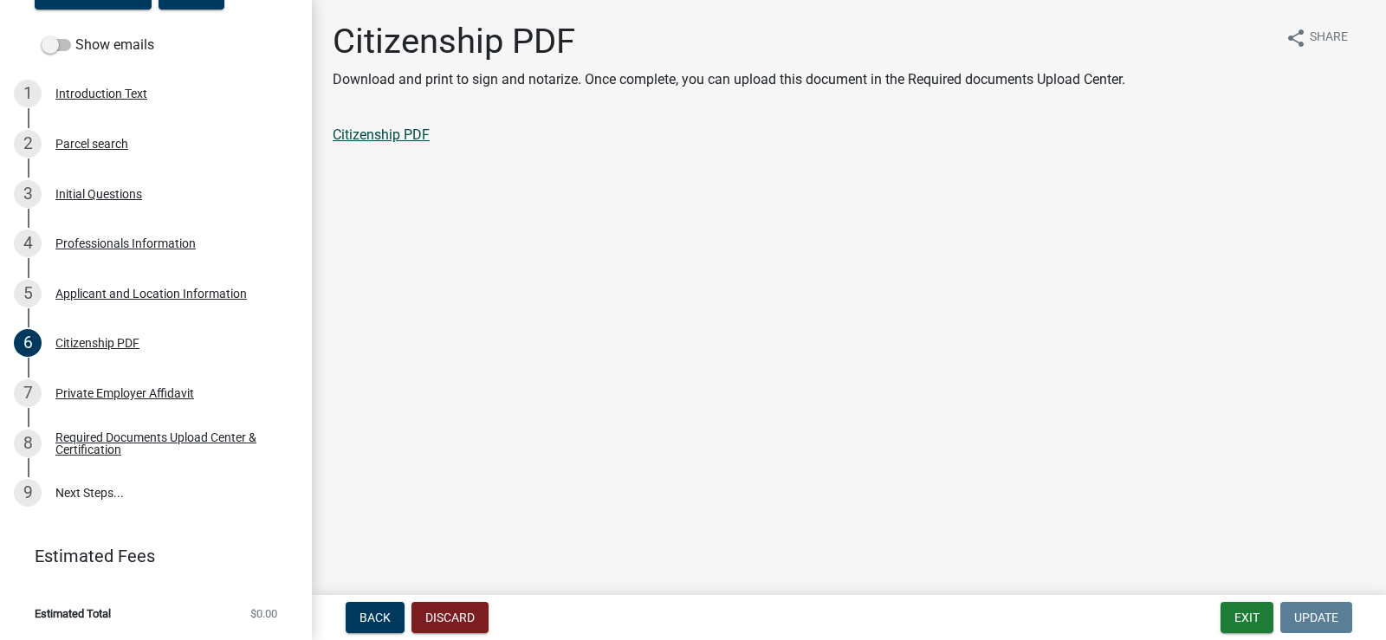
click at [379, 139] on link "Citizenship PDF" at bounding box center [381, 134] width 97 height 16
click at [112, 395] on div "Private Employer Affidavit" at bounding box center [124, 393] width 139 height 12
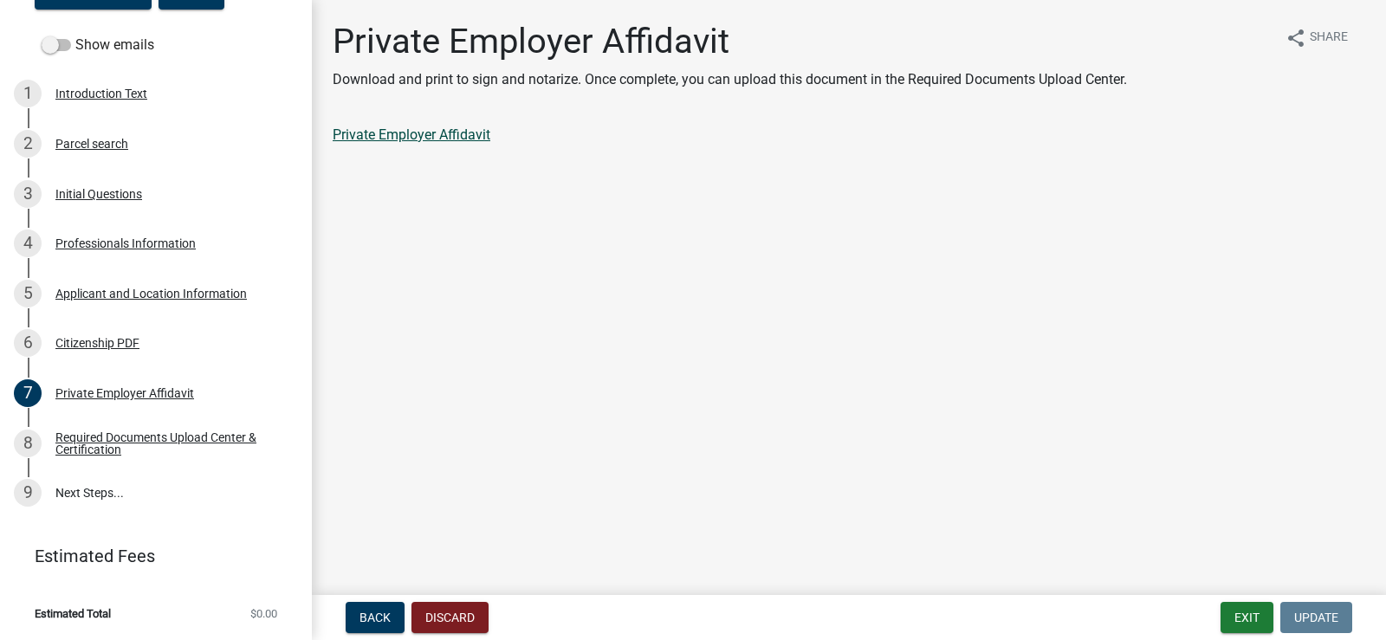
click at [461, 132] on link "Private Employer Affidavit" at bounding box center [412, 134] width 158 height 16
click at [58, 437] on div "Required Documents Upload Center & Certification" at bounding box center [169, 443] width 229 height 24
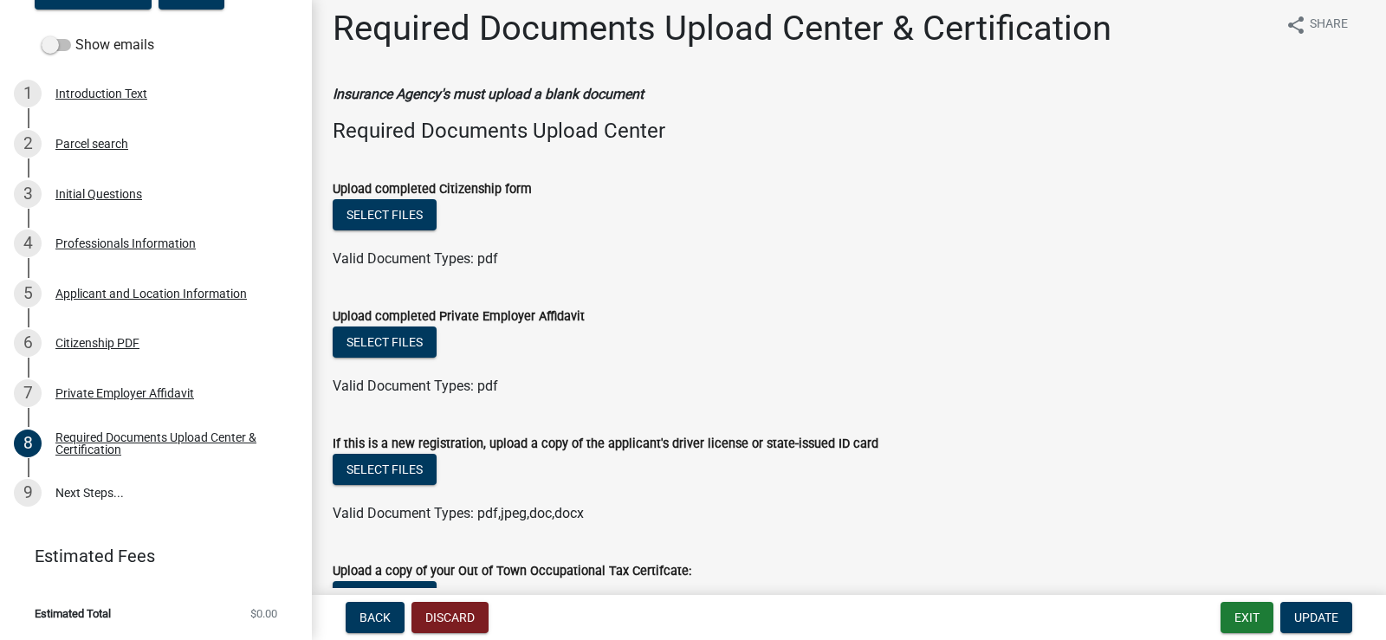
scroll to position [0, 0]
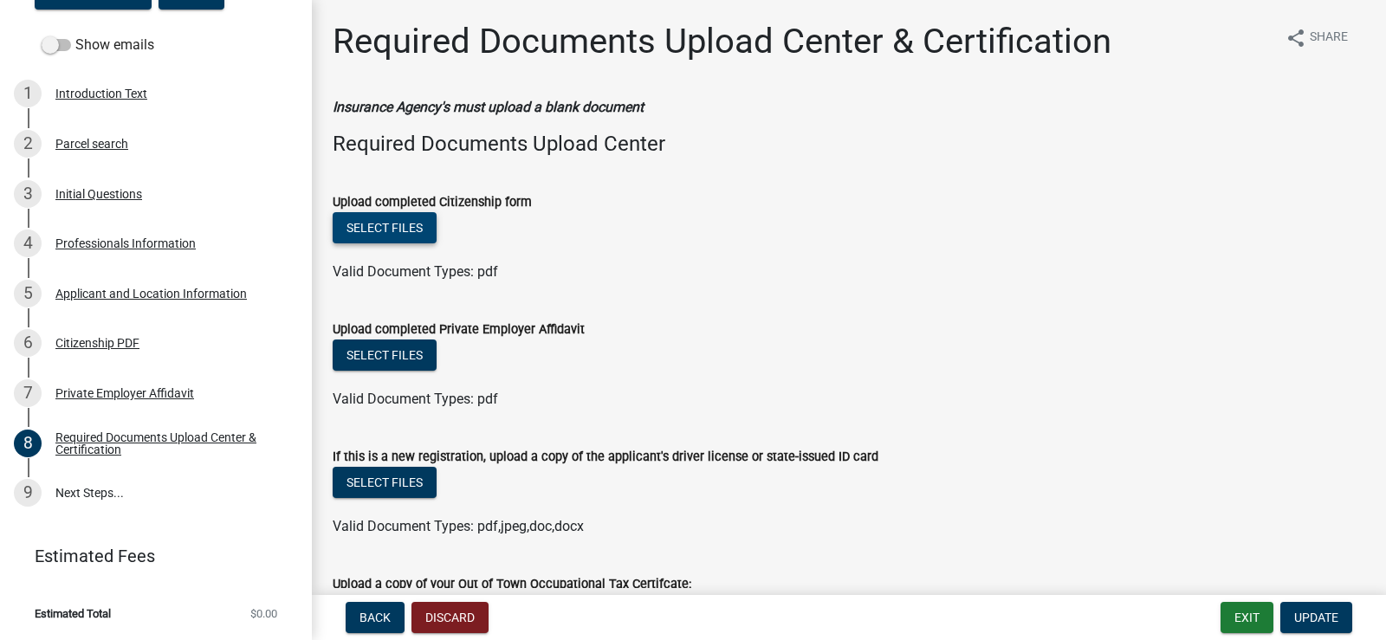
click at [395, 227] on button "Select files" at bounding box center [385, 227] width 104 height 31
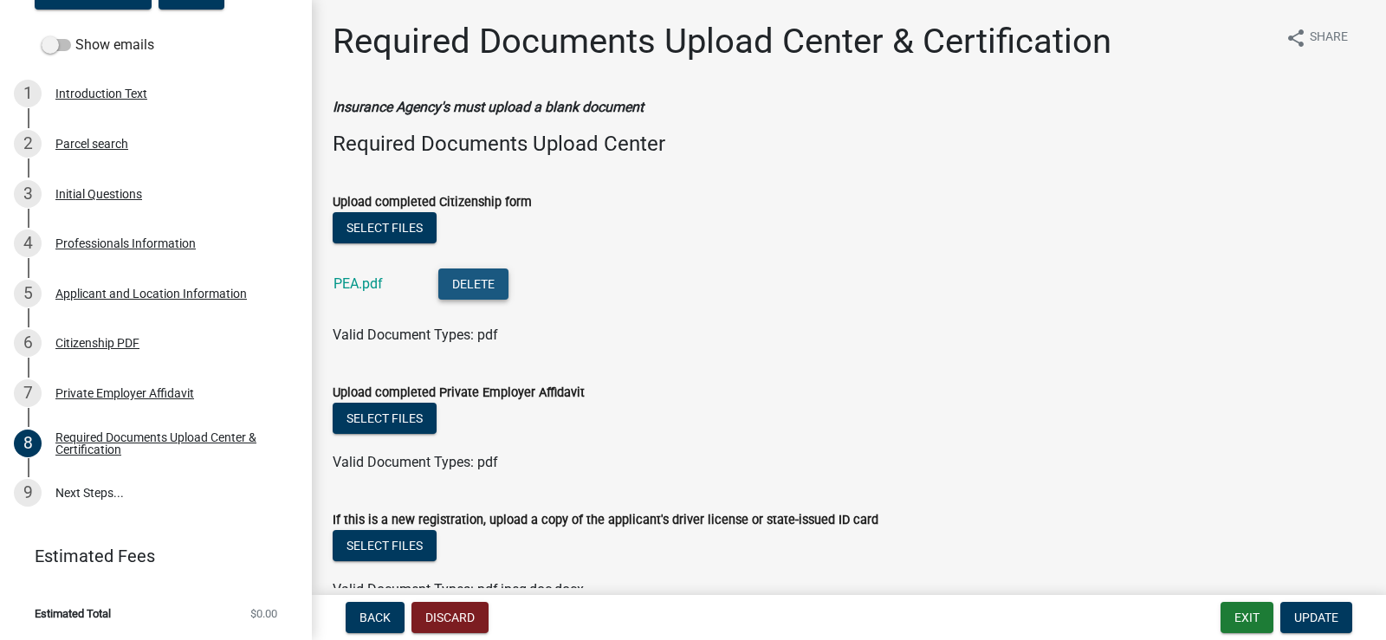
click at [489, 289] on button "Delete" at bounding box center [473, 284] width 70 height 31
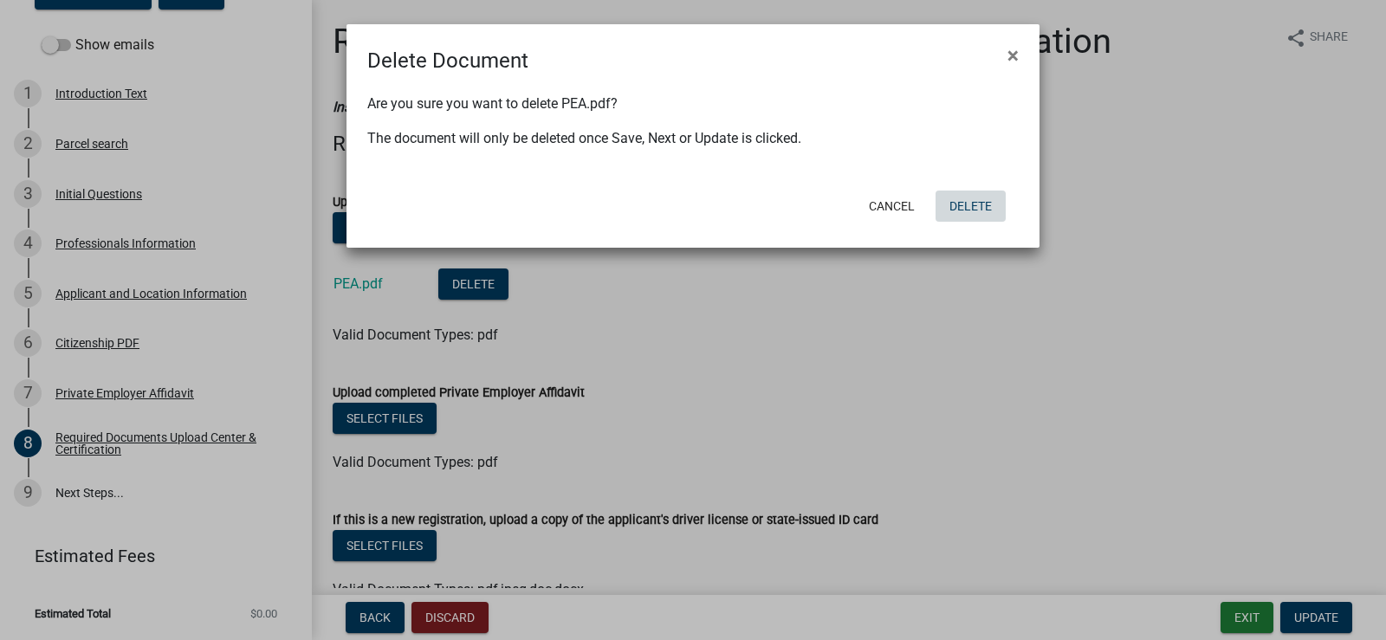
click at [989, 205] on button "Delete" at bounding box center [971, 206] width 70 height 31
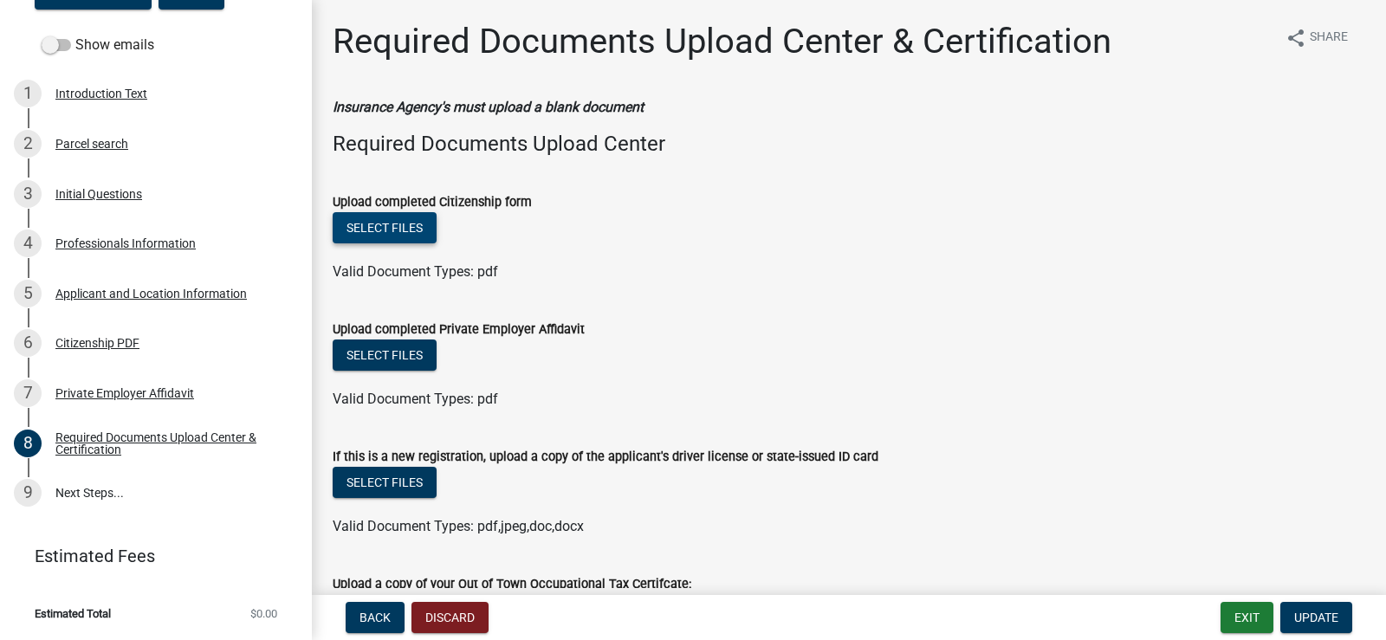
click at [403, 223] on button "Select files" at bounding box center [385, 227] width 104 height 31
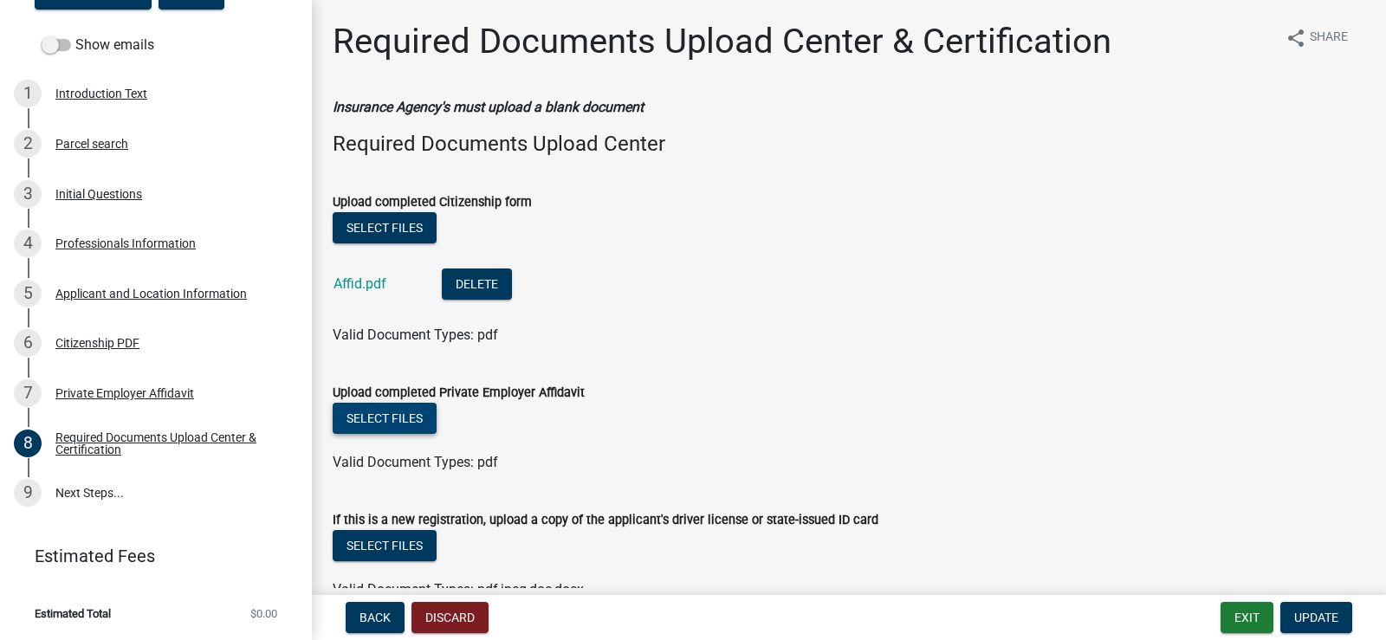
click at [390, 413] on button "Select files" at bounding box center [385, 418] width 104 height 31
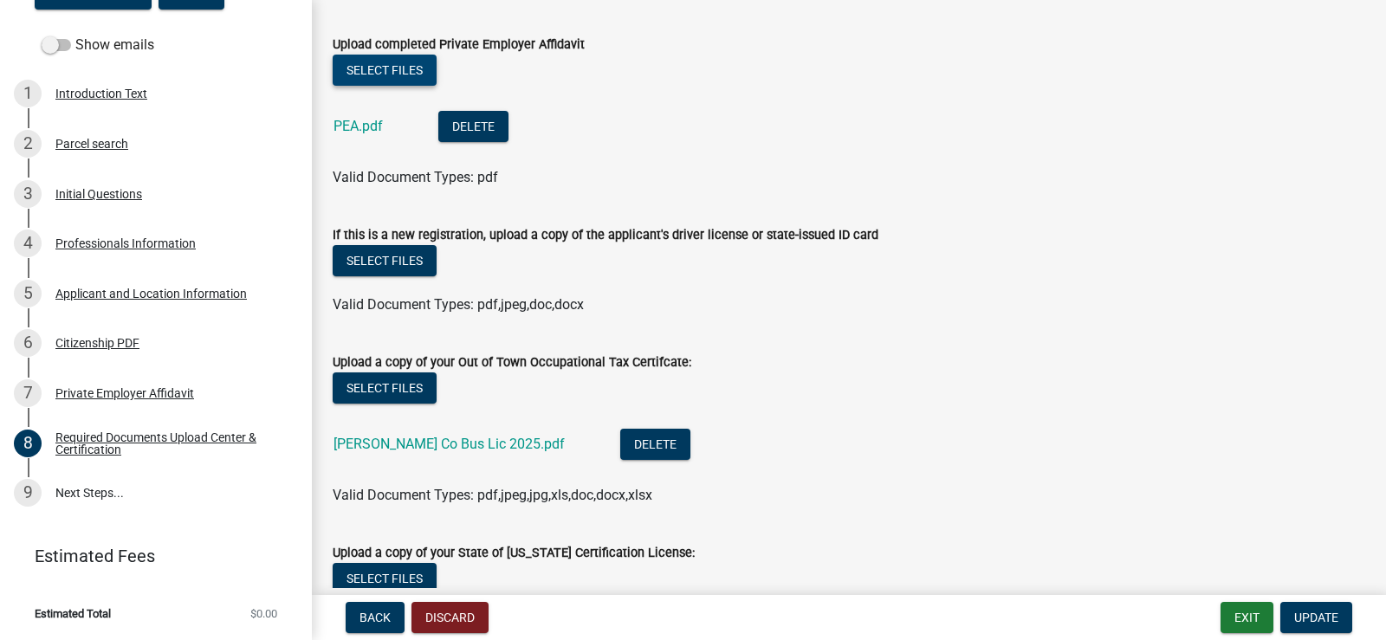
scroll to position [347, 0]
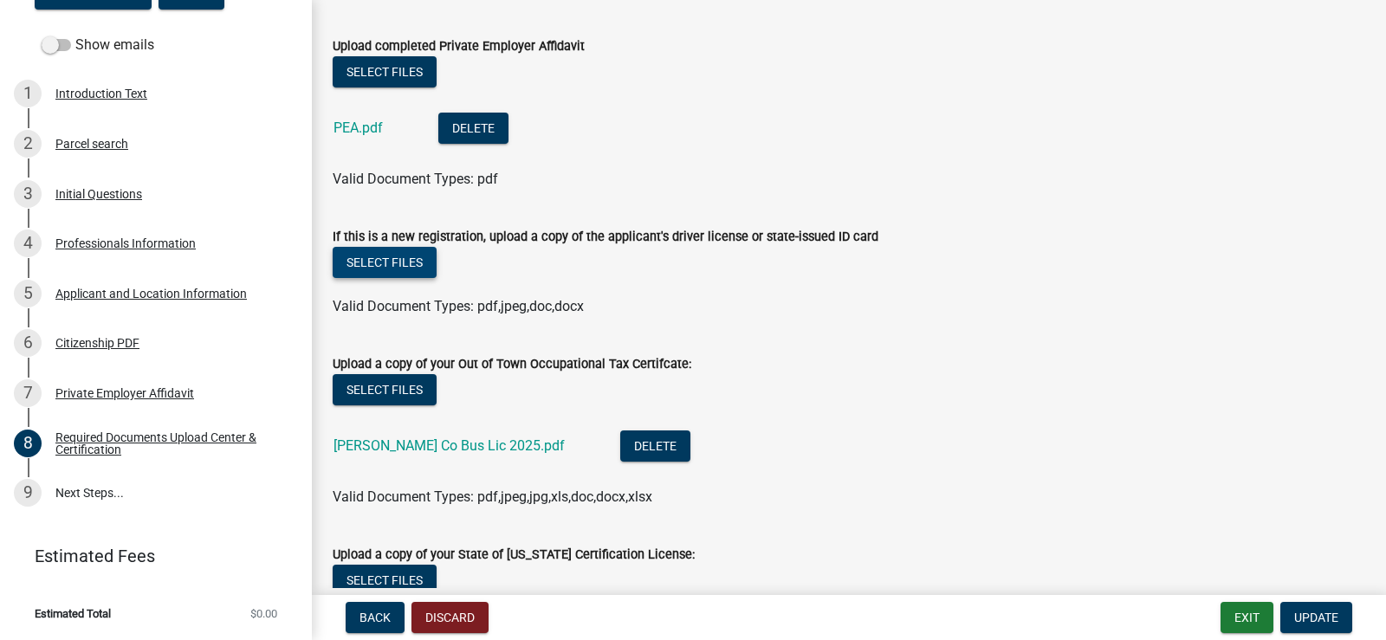
click at [378, 253] on button "Select files" at bounding box center [385, 262] width 104 height 31
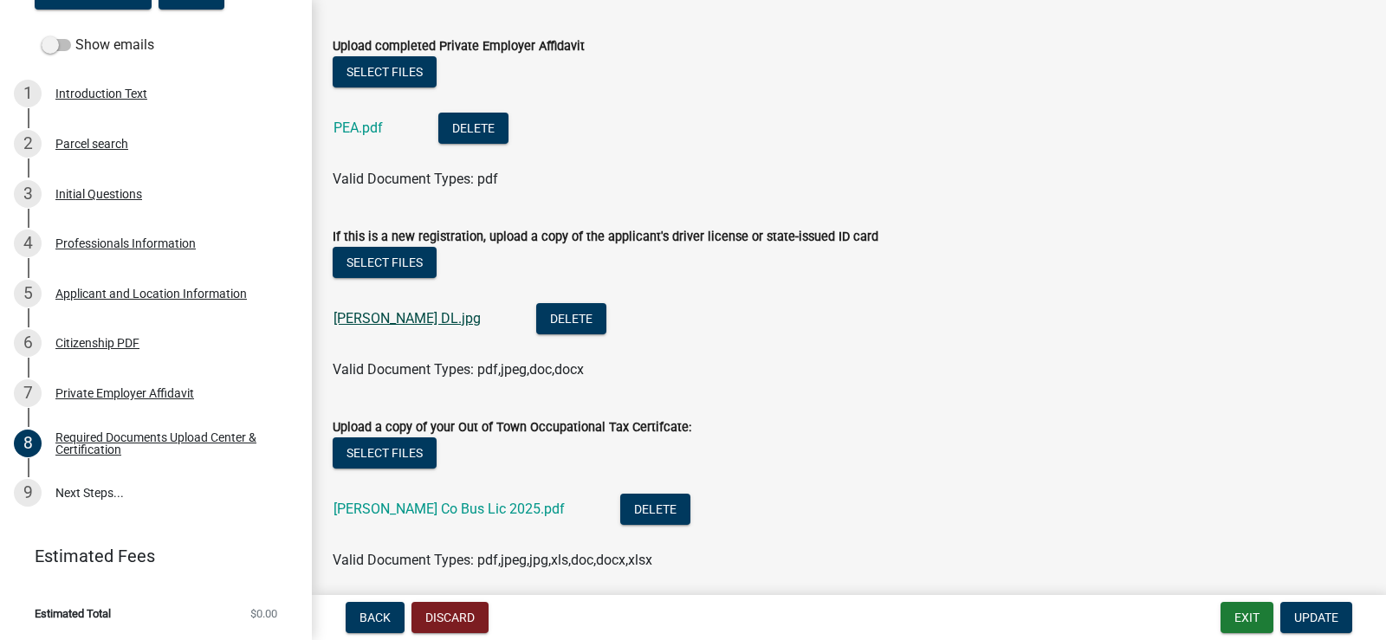
click at [366, 316] on link "[PERSON_NAME] DL.jpg" at bounding box center [407, 318] width 147 height 16
click at [1322, 615] on span "Update" at bounding box center [1316, 618] width 44 height 14
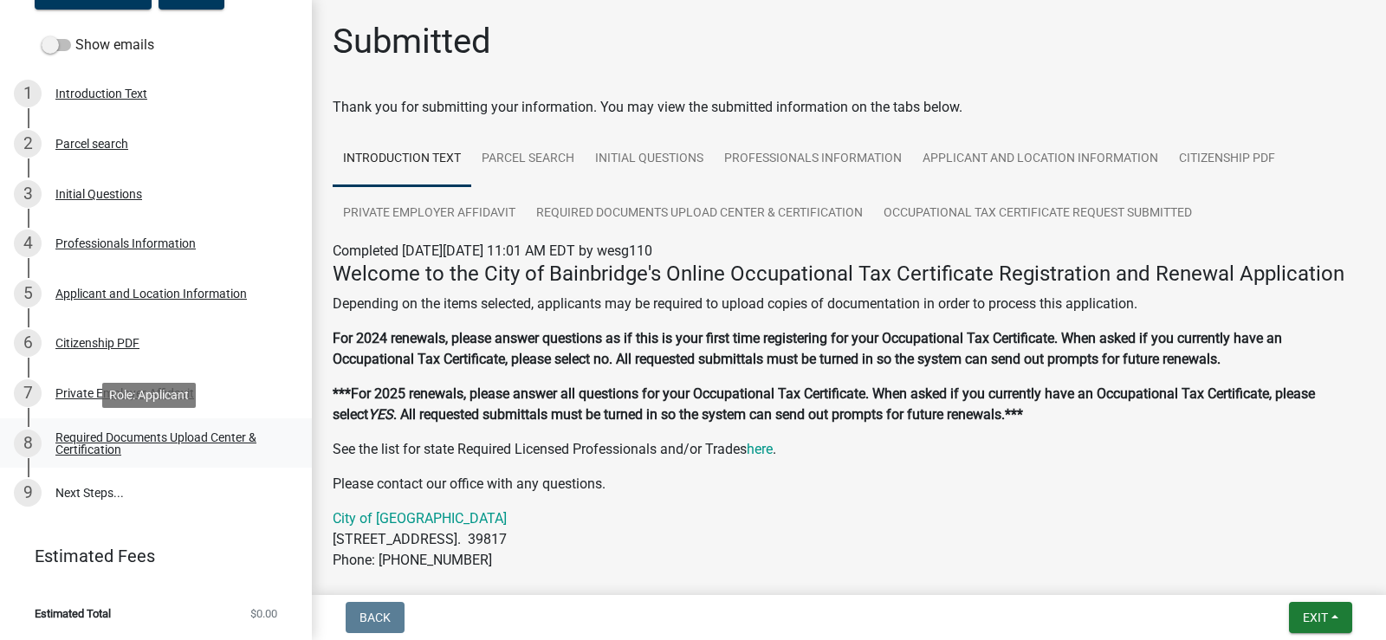
click at [124, 451] on div "Required Documents Upload Center & Certification" at bounding box center [169, 443] width 229 height 24
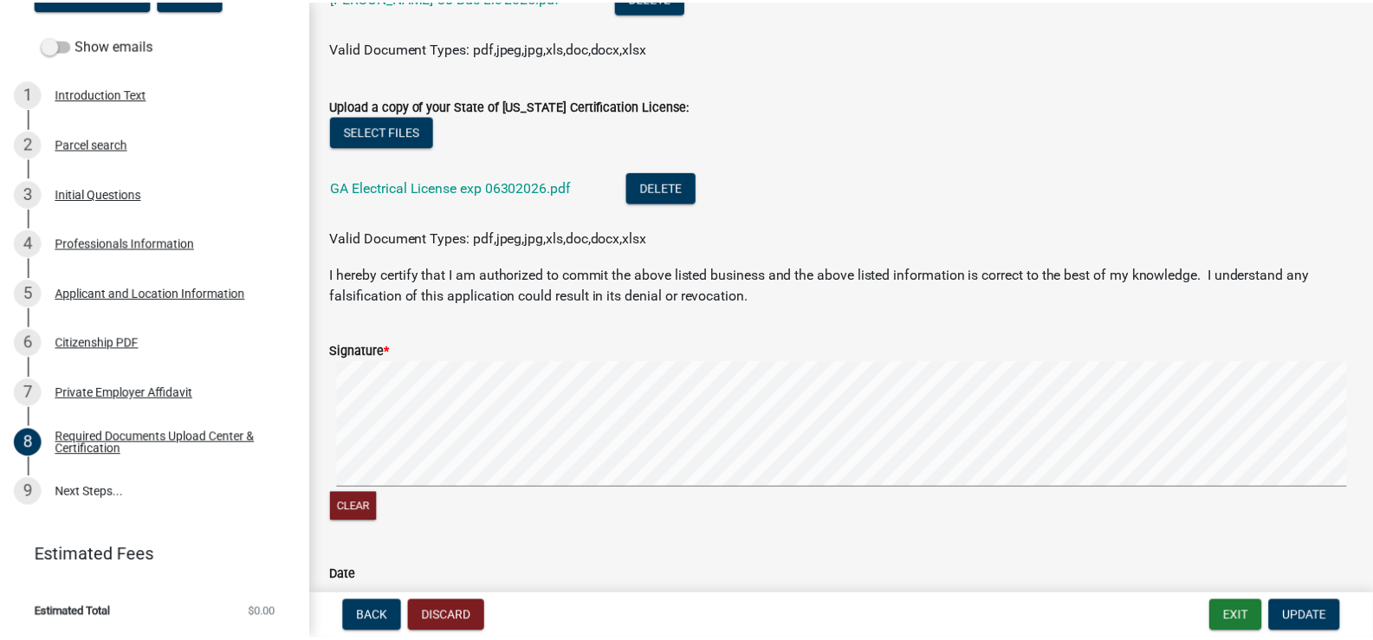
scroll to position [866, 0]
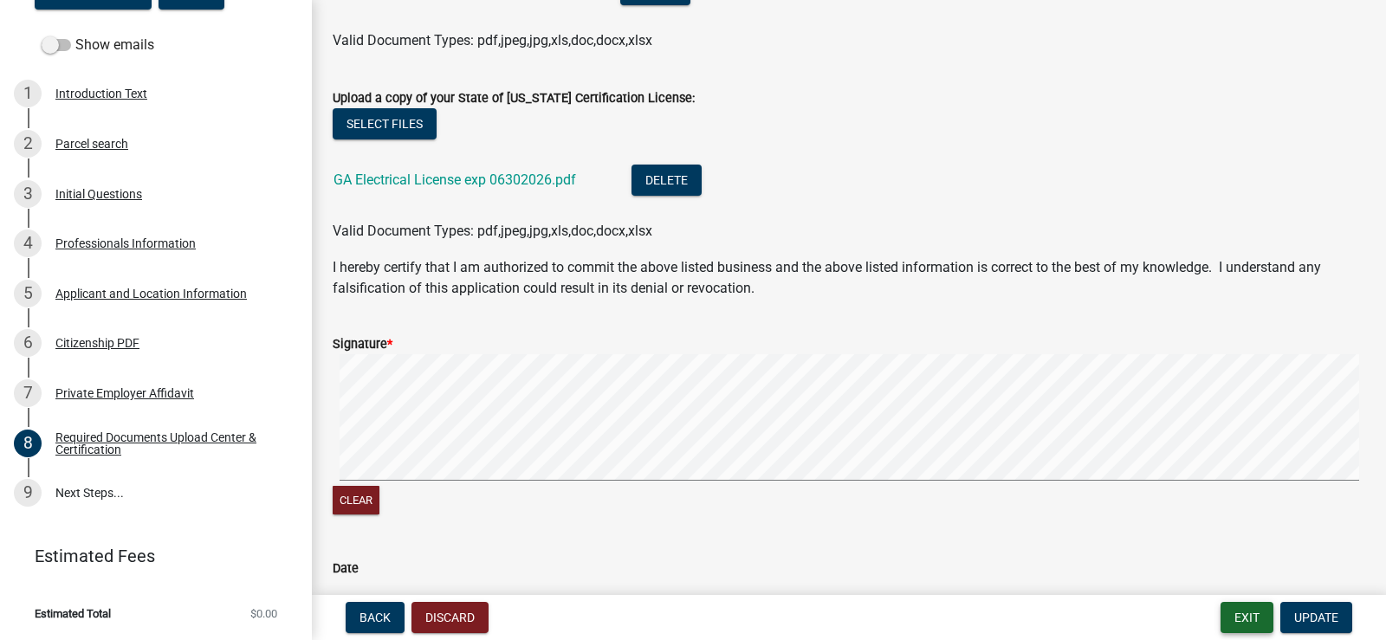
click at [1239, 624] on button "Exit" at bounding box center [1247, 617] width 53 height 31
